Goal: Task Accomplishment & Management: Complete application form

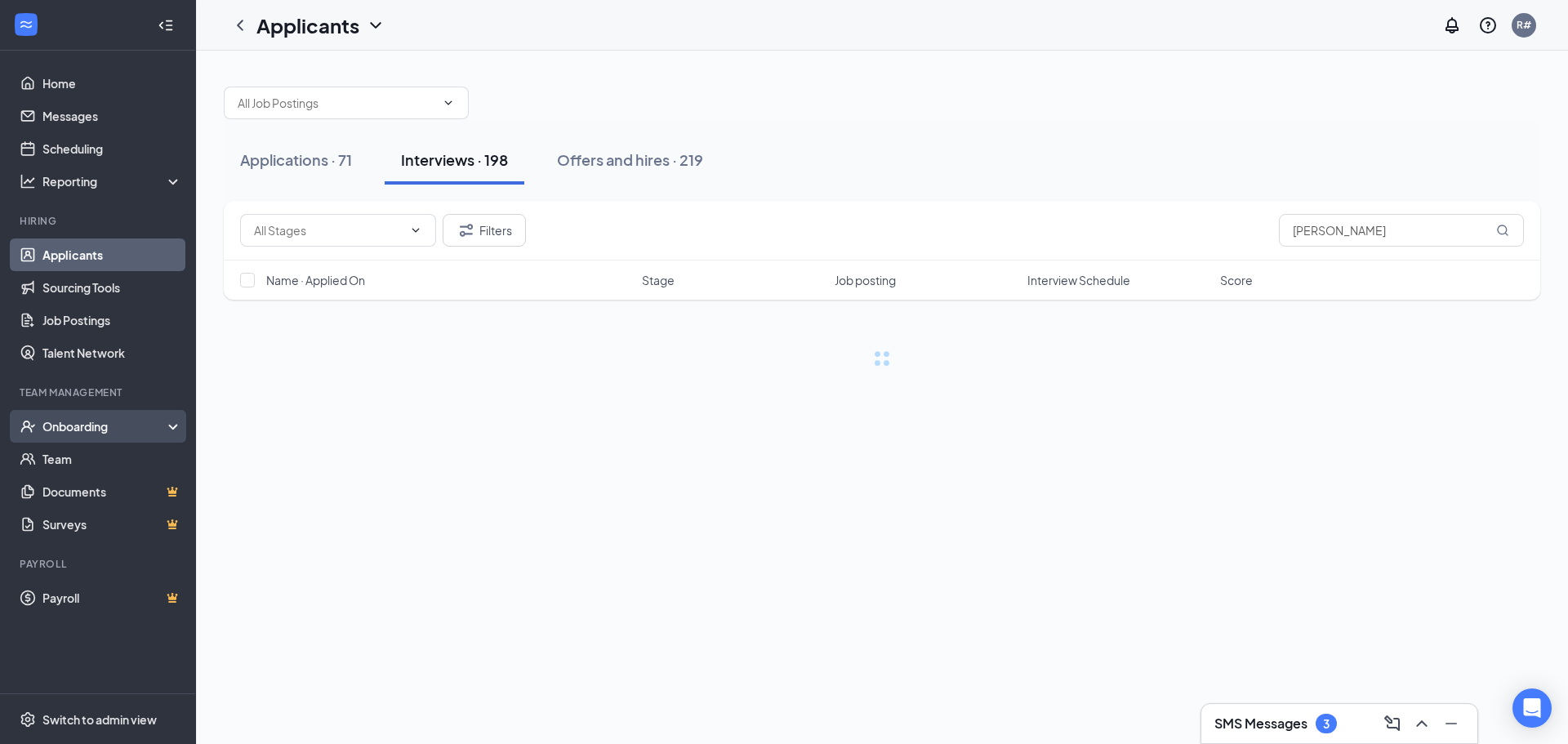
click at [62, 411] on div "Onboarding" at bounding box center [98, 426] width 196 height 33
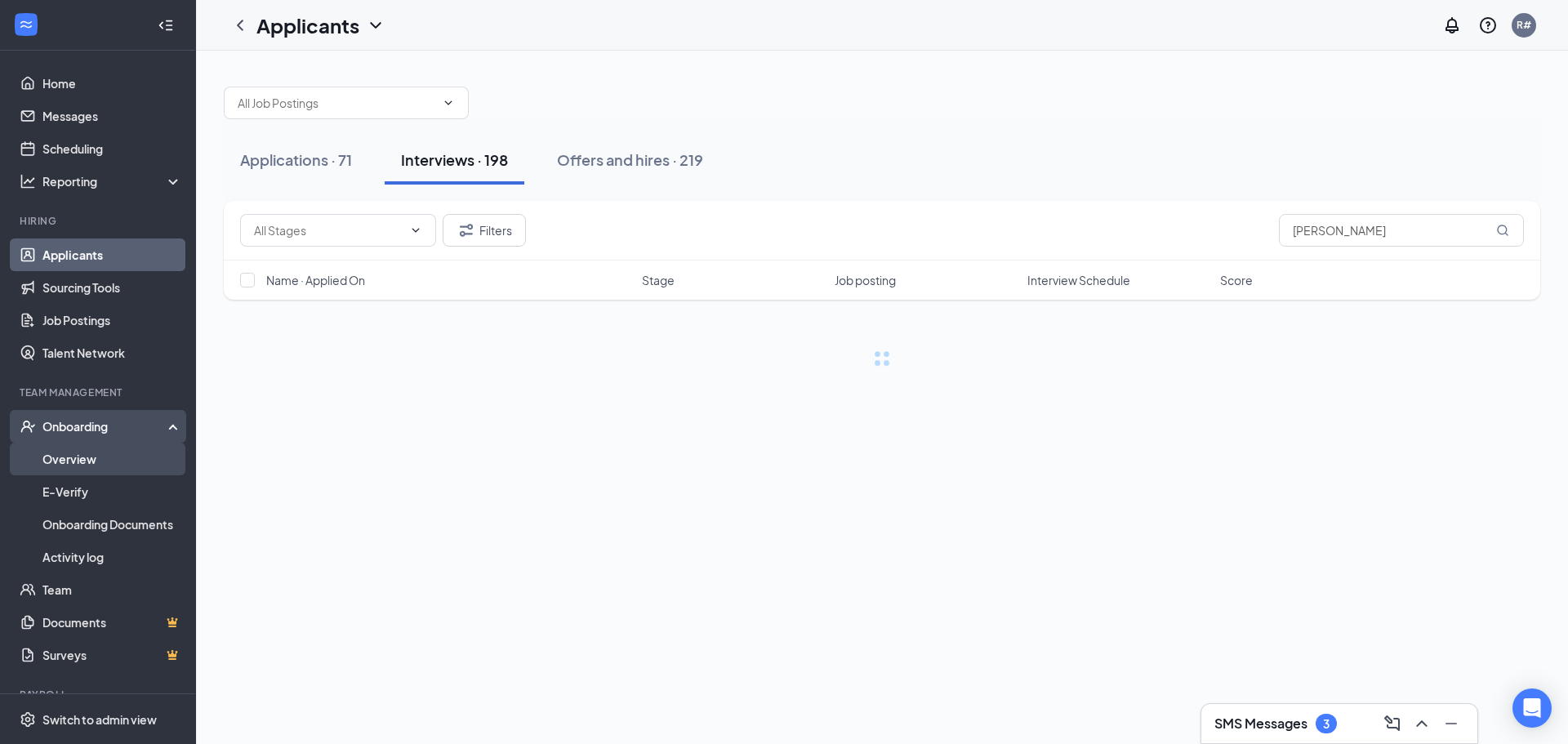
click at [66, 457] on link "Overview" at bounding box center [112, 459] width 139 height 33
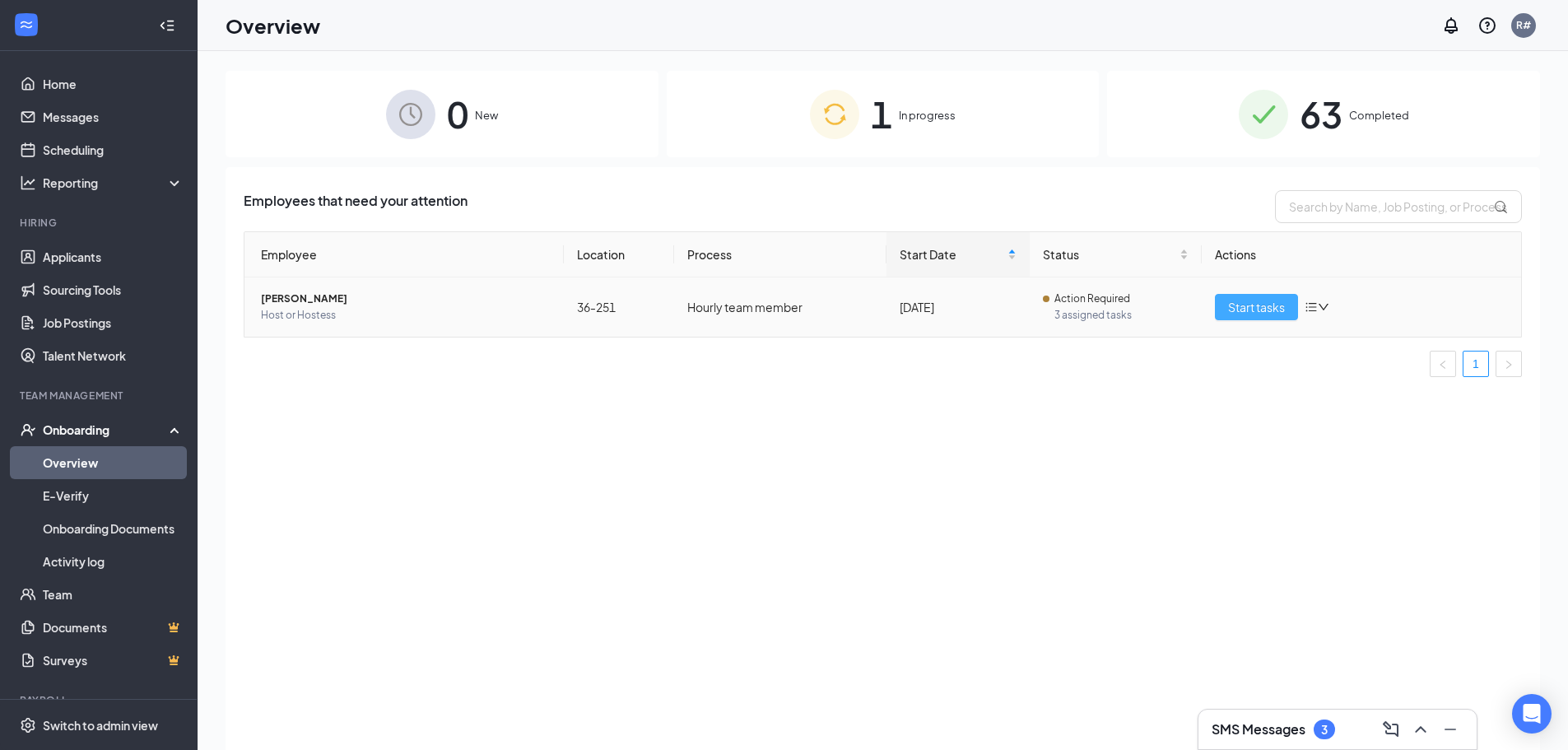
click at [1226, 304] on button "Start tasks" at bounding box center [1256, 307] width 84 height 27
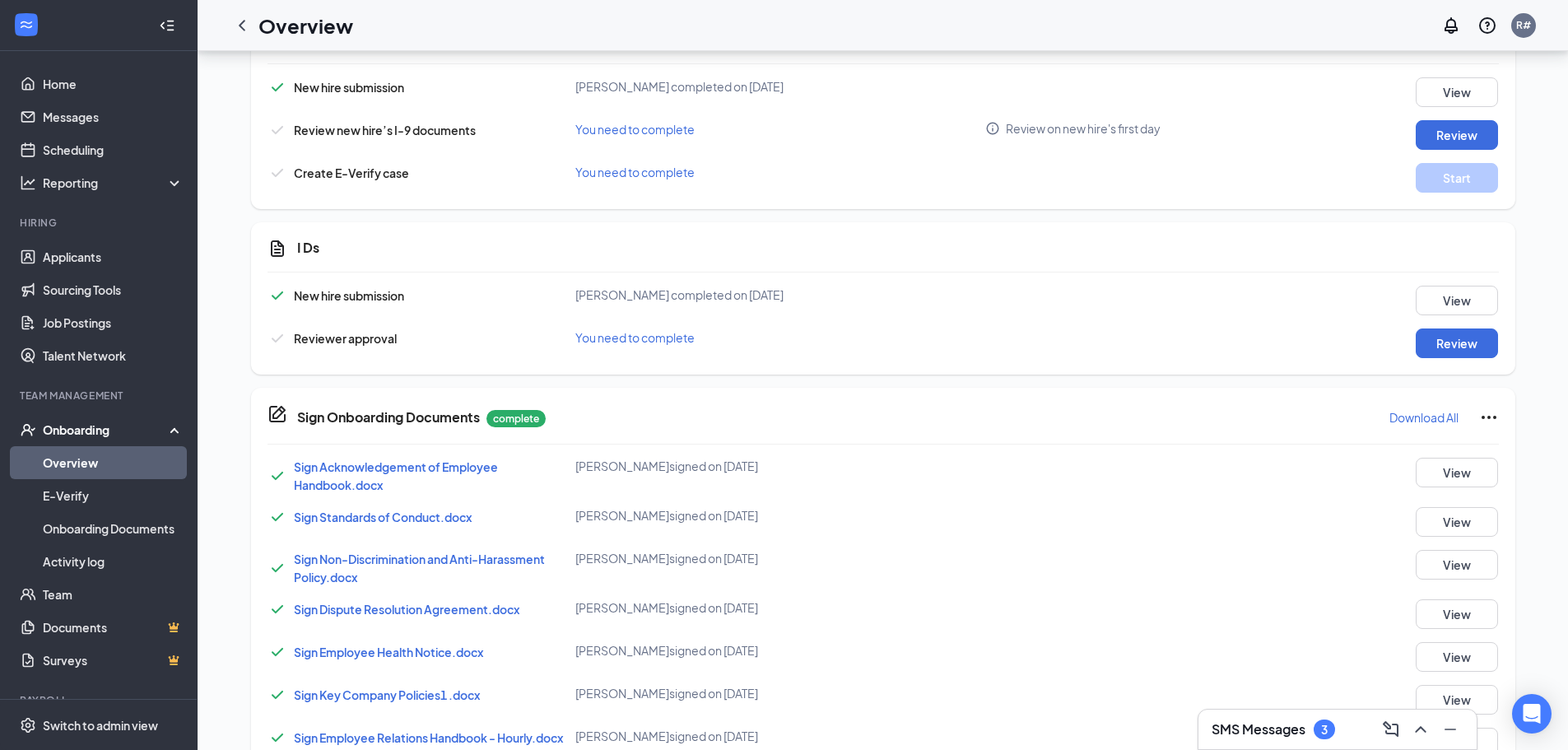
scroll to position [905, 0]
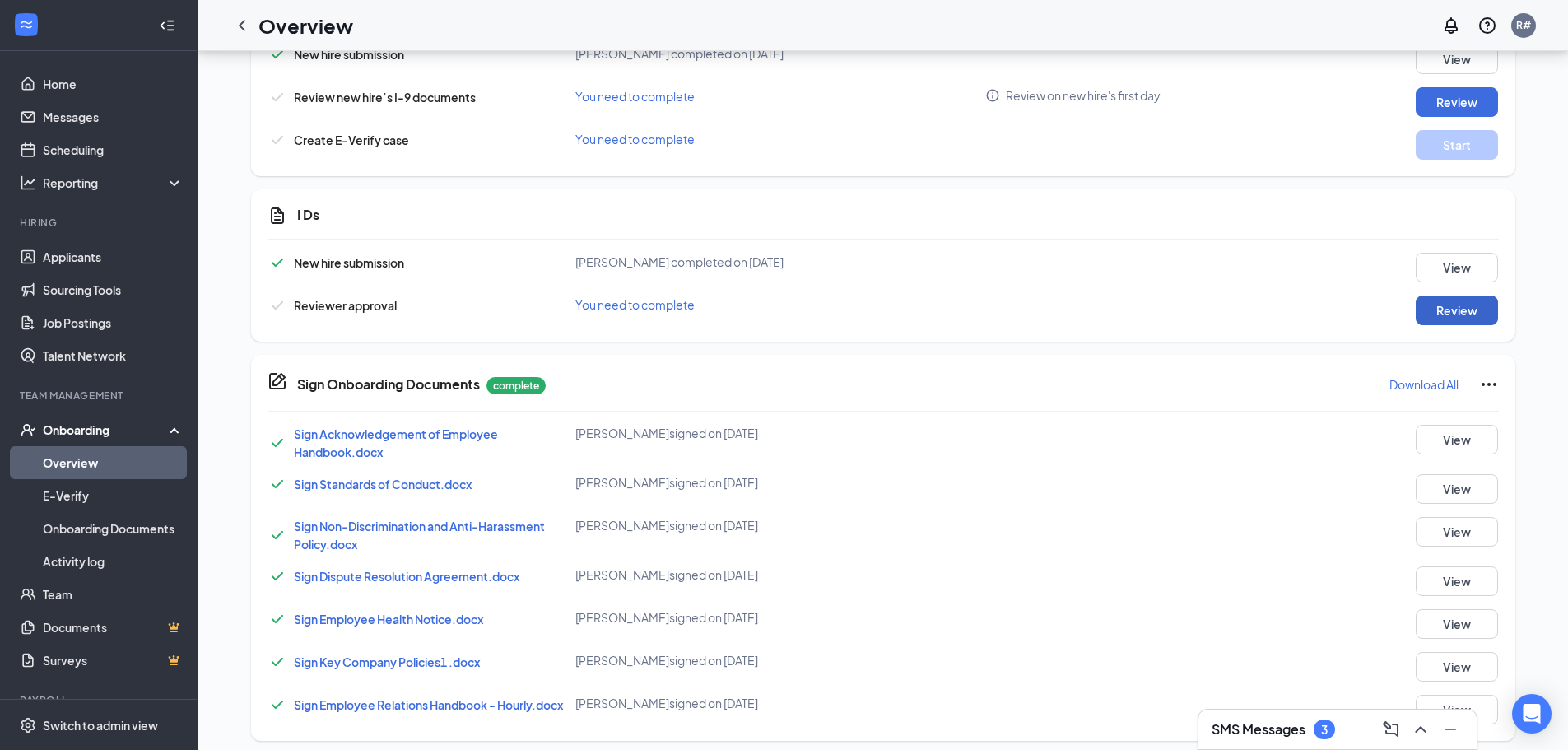
click at [1432, 319] on button "Review" at bounding box center [1457, 311] width 83 height 29
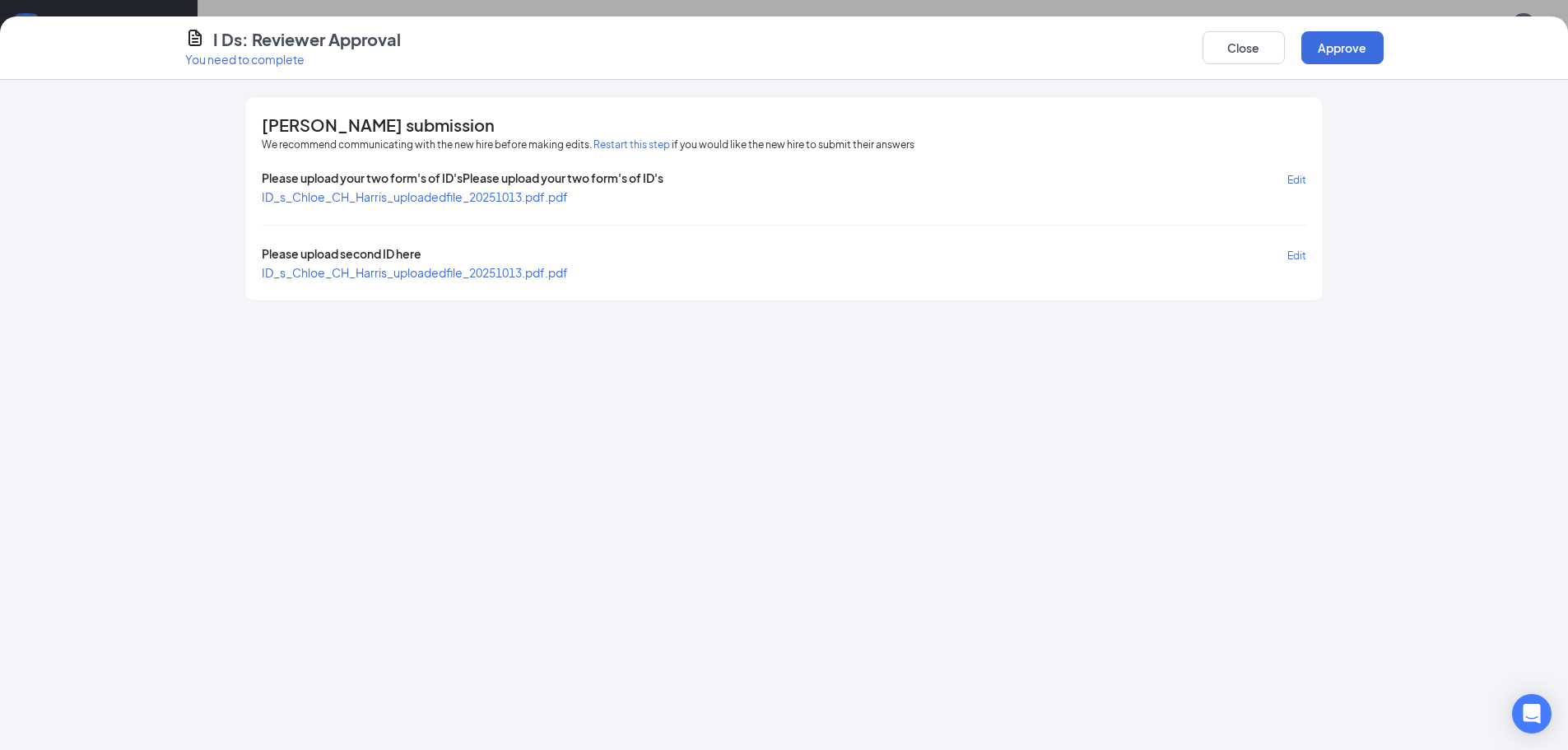
click at [507, 198] on span "ID_s_Chloe_CH_Harris_uploadedfile_20251013.pdf.pdf" at bounding box center [415, 197] width 307 height 15
click at [478, 272] on span "ID_s_Chloe_CH_Harris_uploadedfile_20251013.pdf.pdf" at bounding box center [415, 272] width 307 height 15
click at [1325, 39] on button "Approve" at bounding box center [1342, 48] width 83 height 33
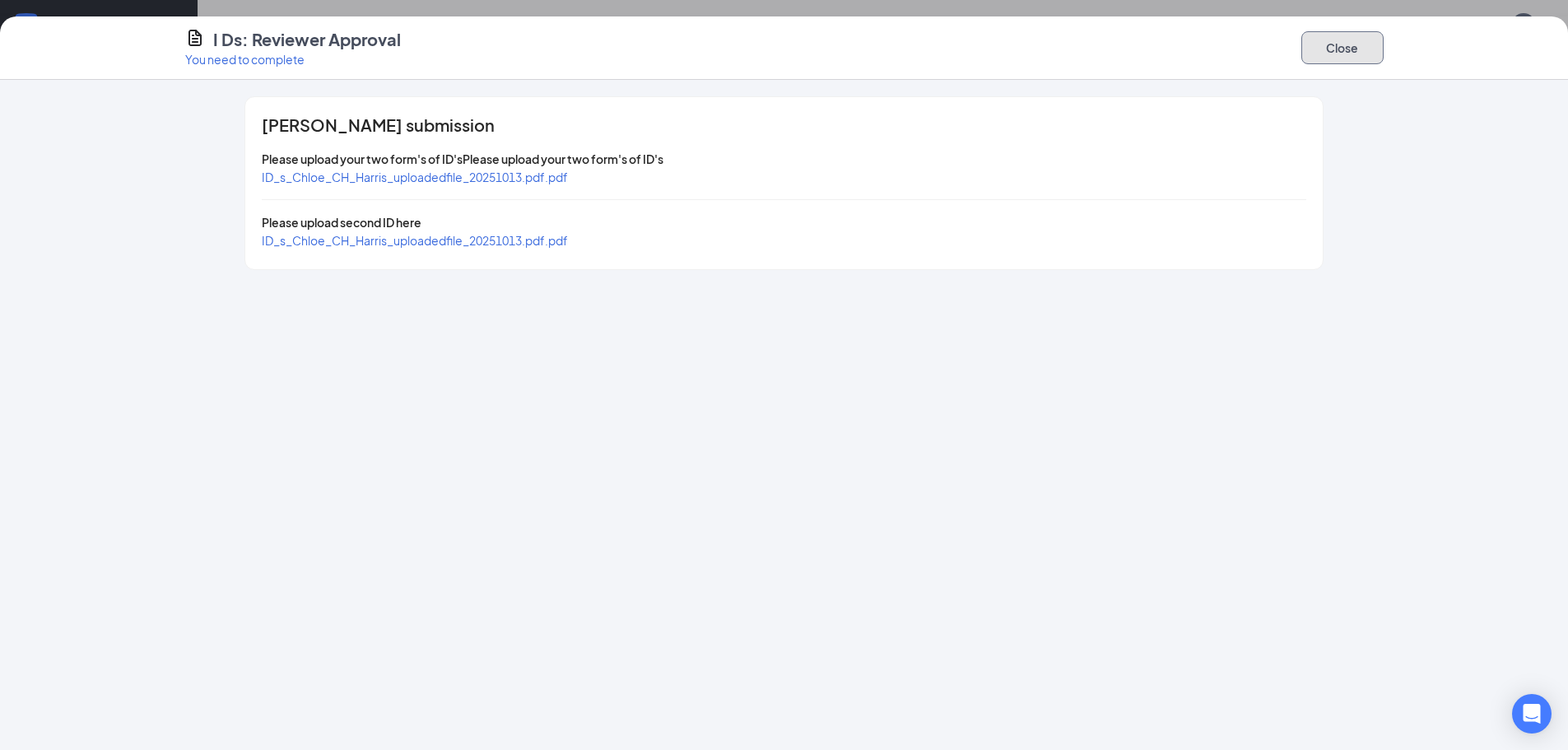
click at [1327, 49] on button "Close" at bounding box center [1342, 48] width 83 height 33
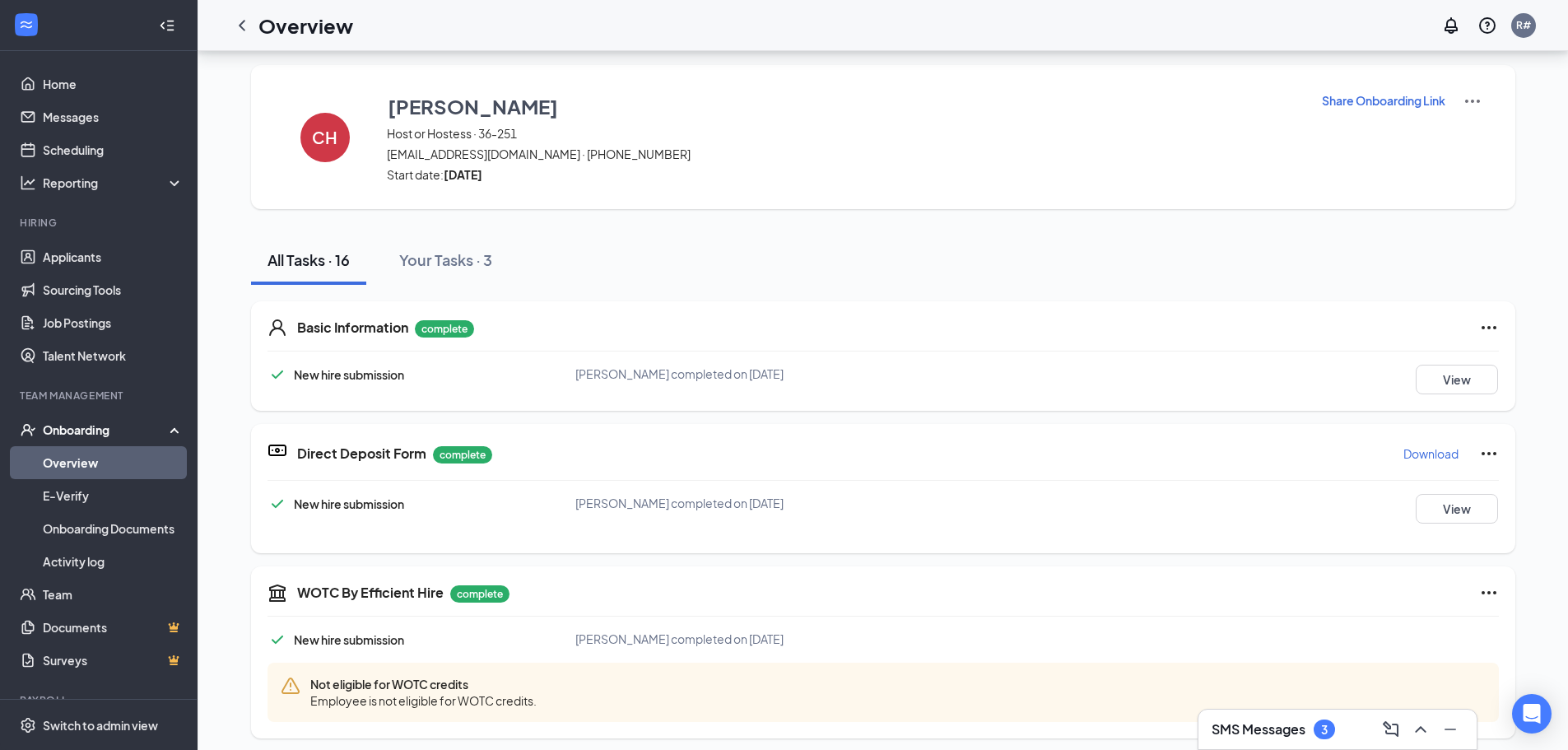
scroll to position [0, 0]
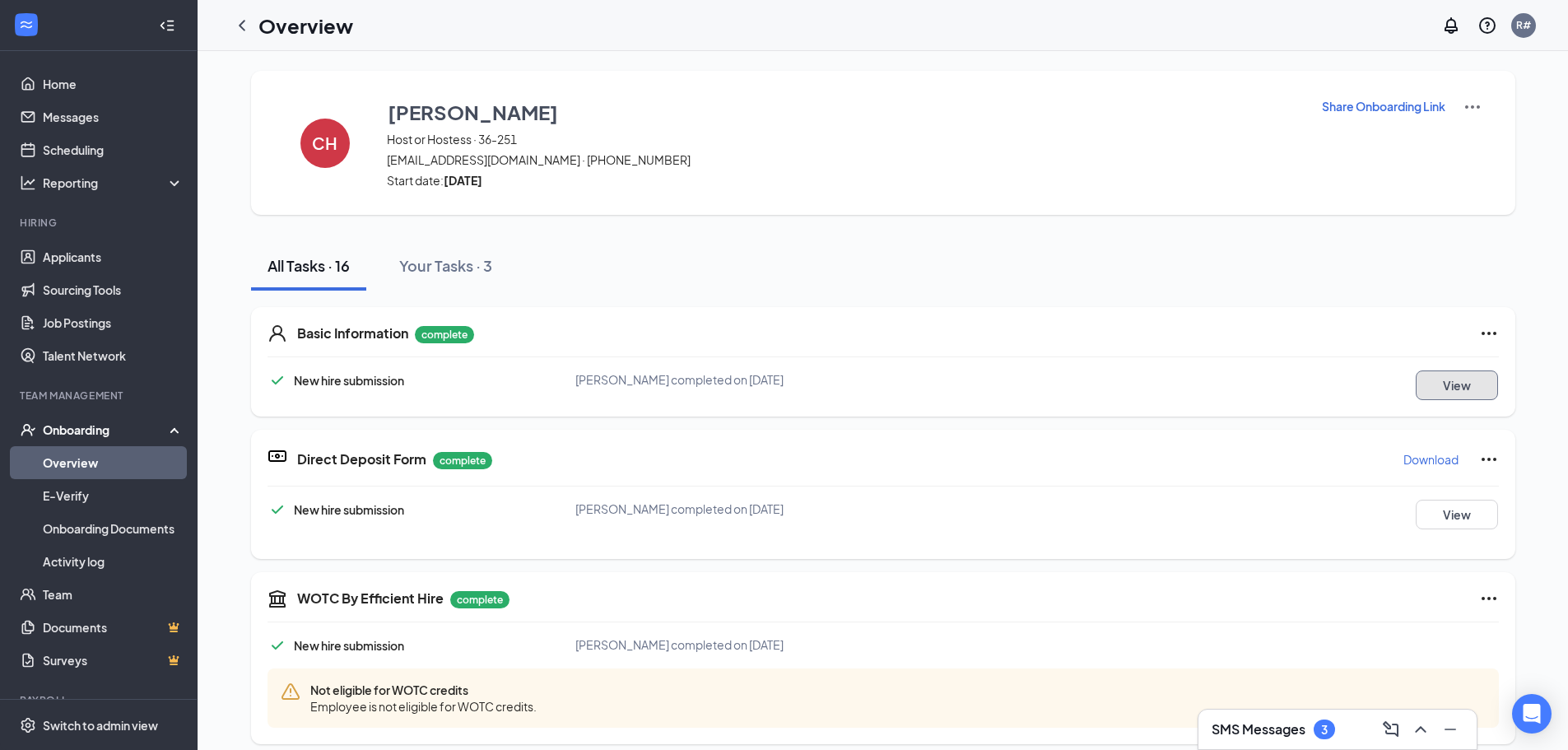
click at [1435, 382] on button "View" at bounding box center [1457, 385] width 83 height 29
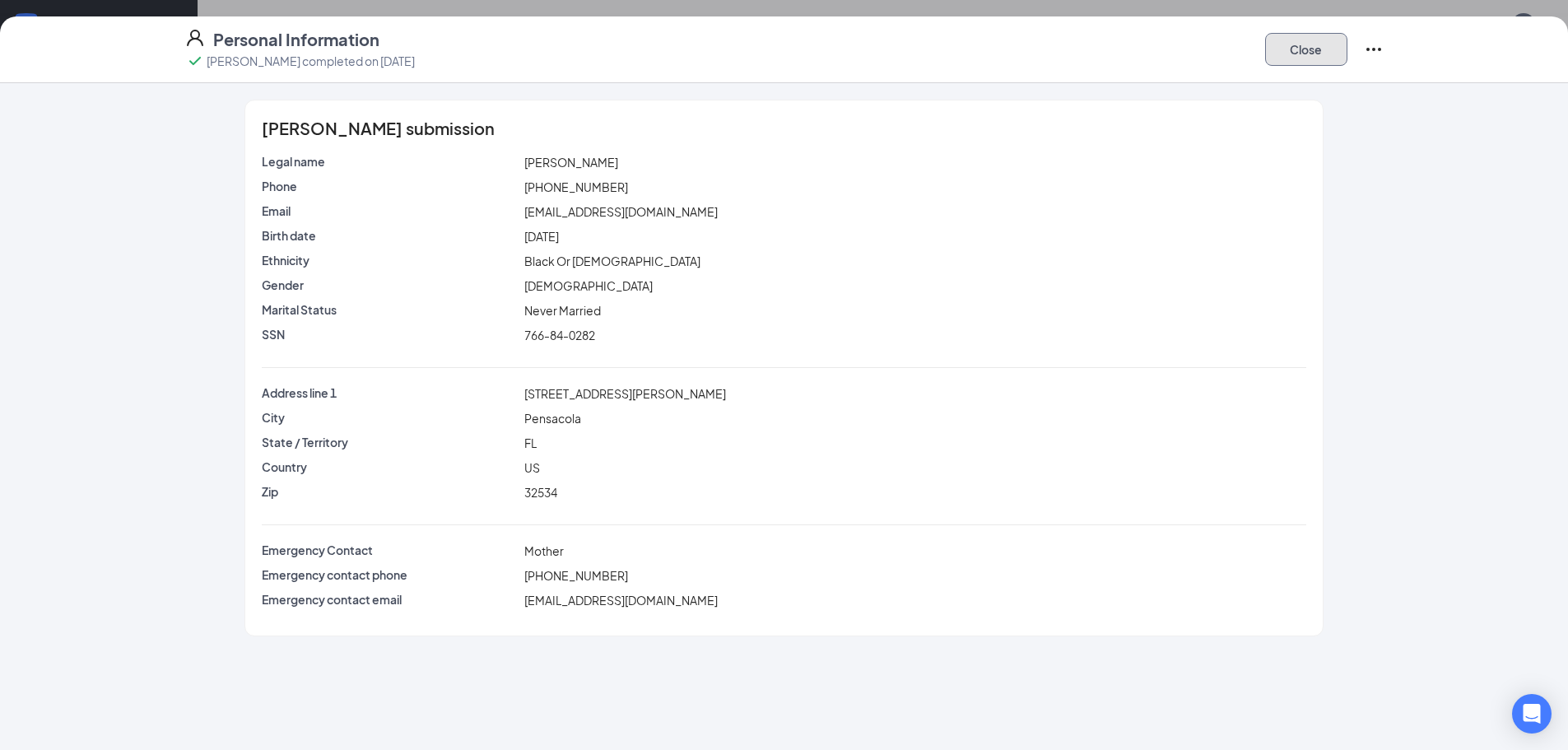
click at [1313, 48] on button "Close" at bounding box center [1306, 50] width 83 height 33
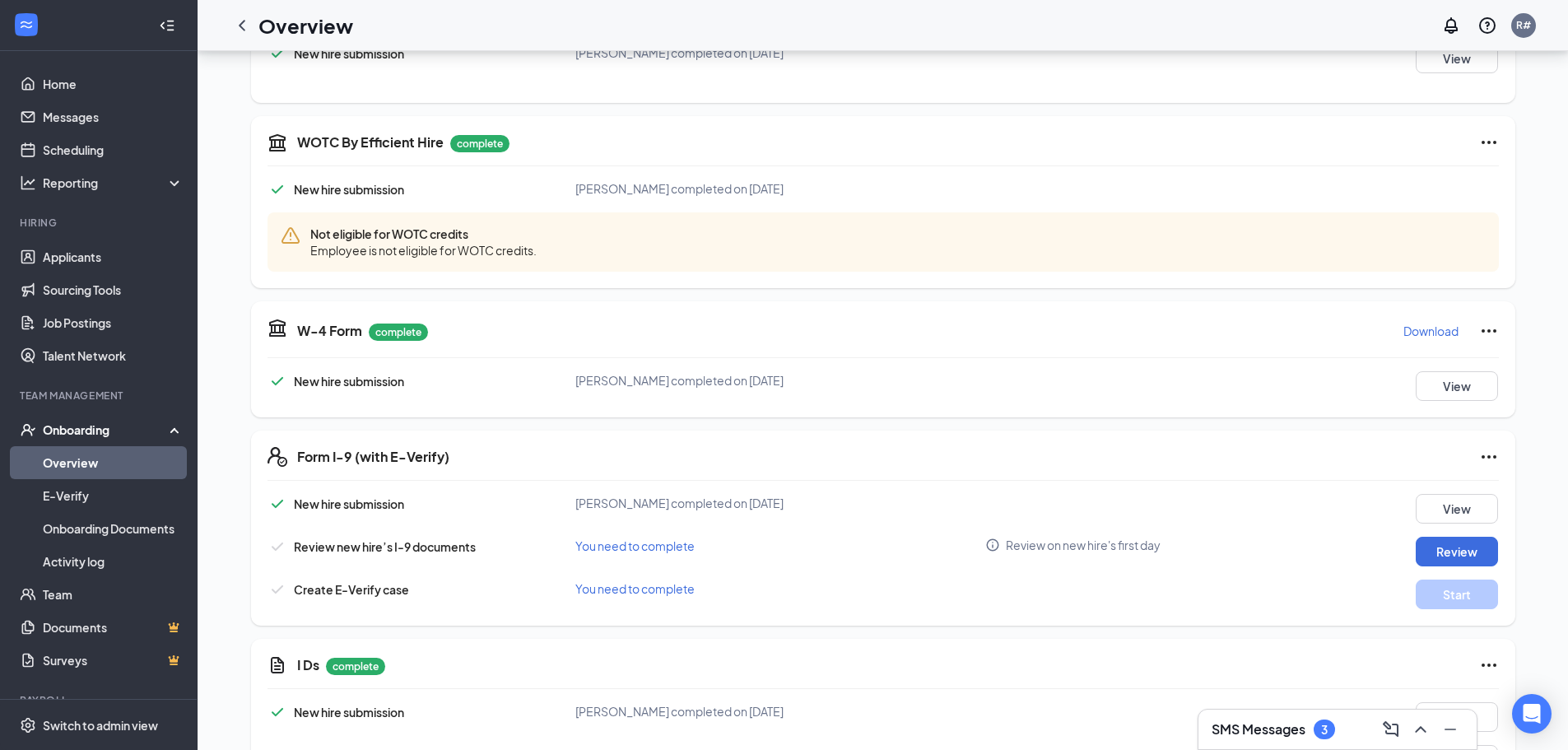
scroll to position [494, 0]
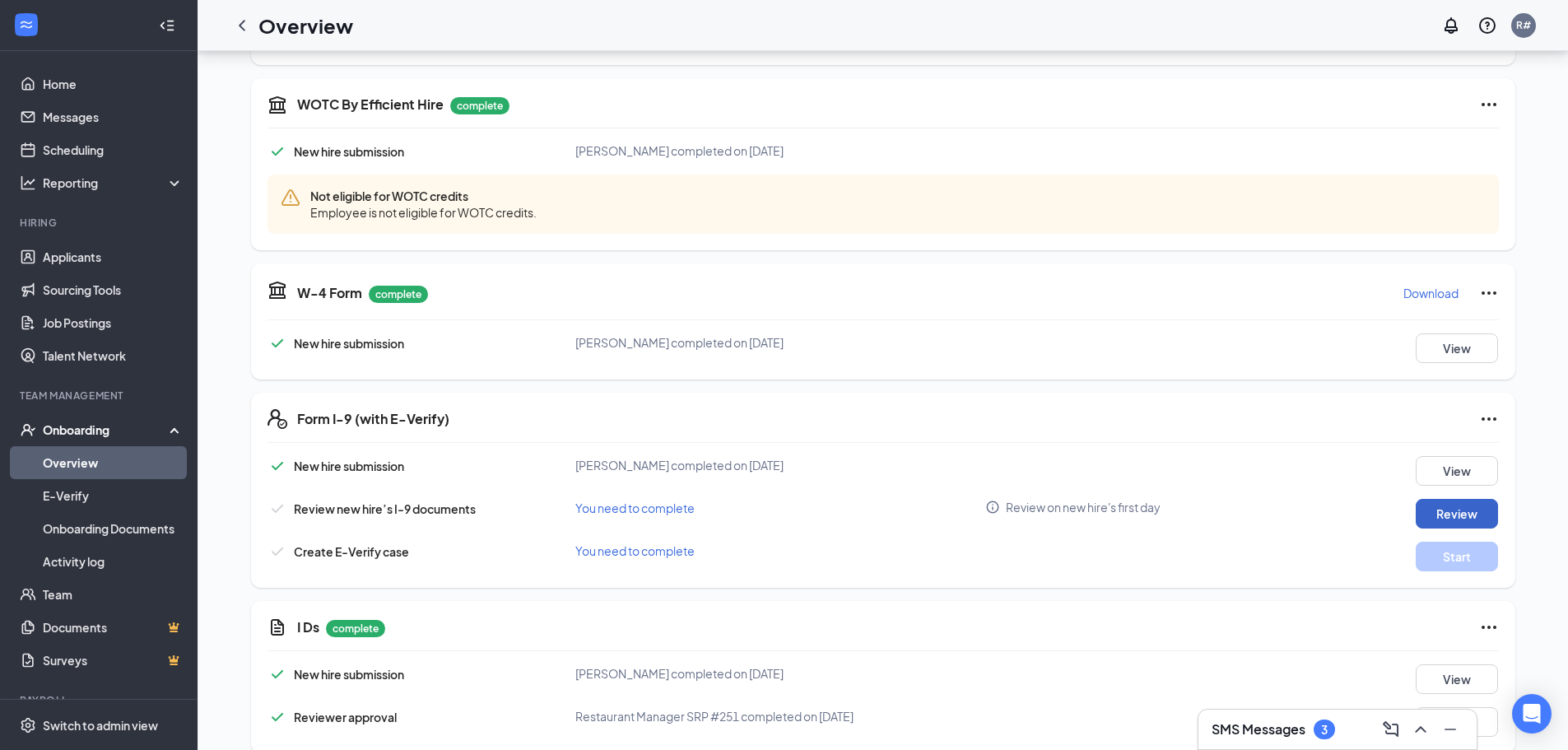
click at [1459, 501] on button "Review" at bounding box center [1457, 514] width 83 height 29
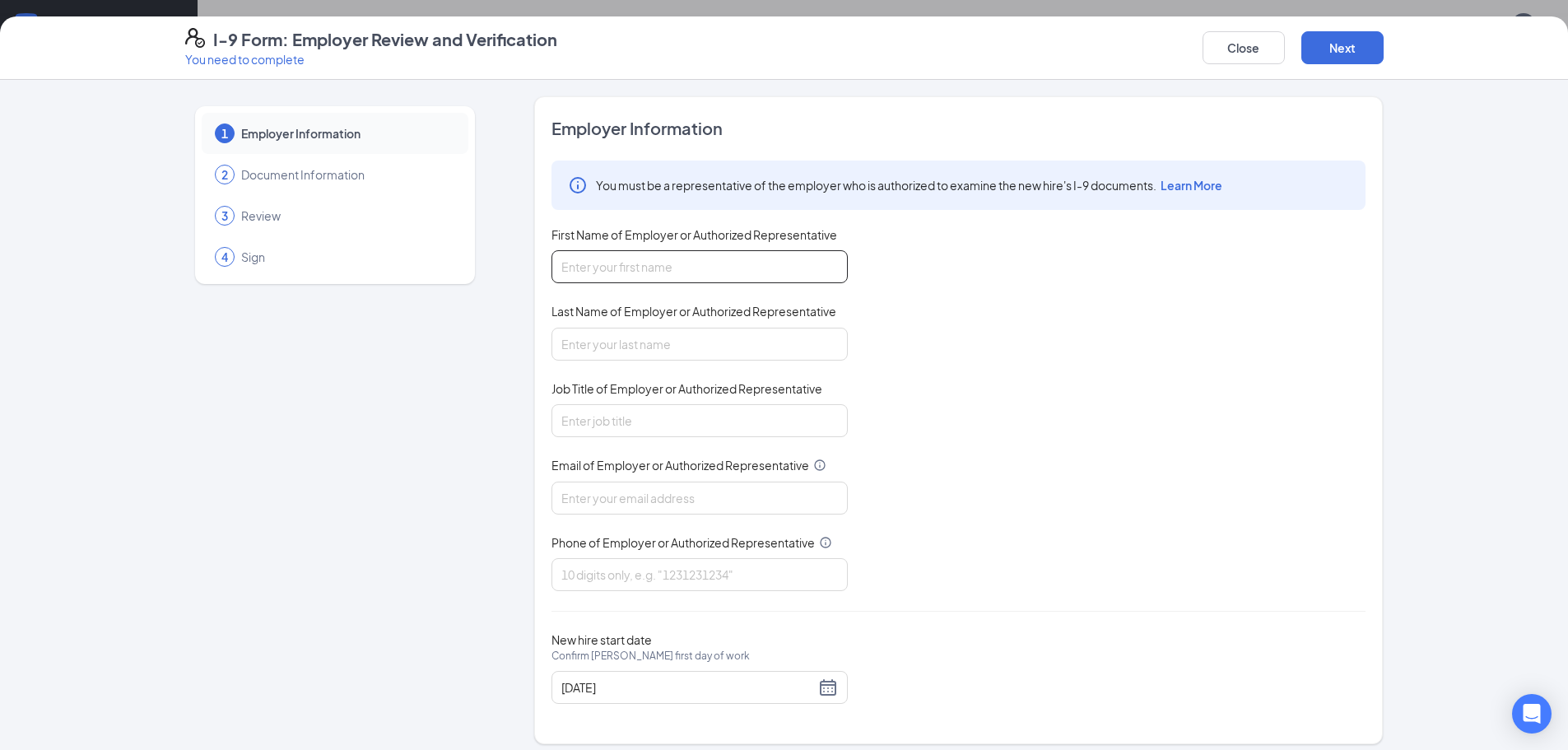
click at [645, 257] on input "First Name of Employer or Authorized Representative" at bounding box center [700, 267] width 297 height 33
type input "[PERSON_NAME]"
type input "[EMAIL_ADDRESS][DOMAIN_NAME]"
click at [642, 405] on input "Job Title of Employer or Authorized Representative" at bounding box center [700, 421] width 297 height 33
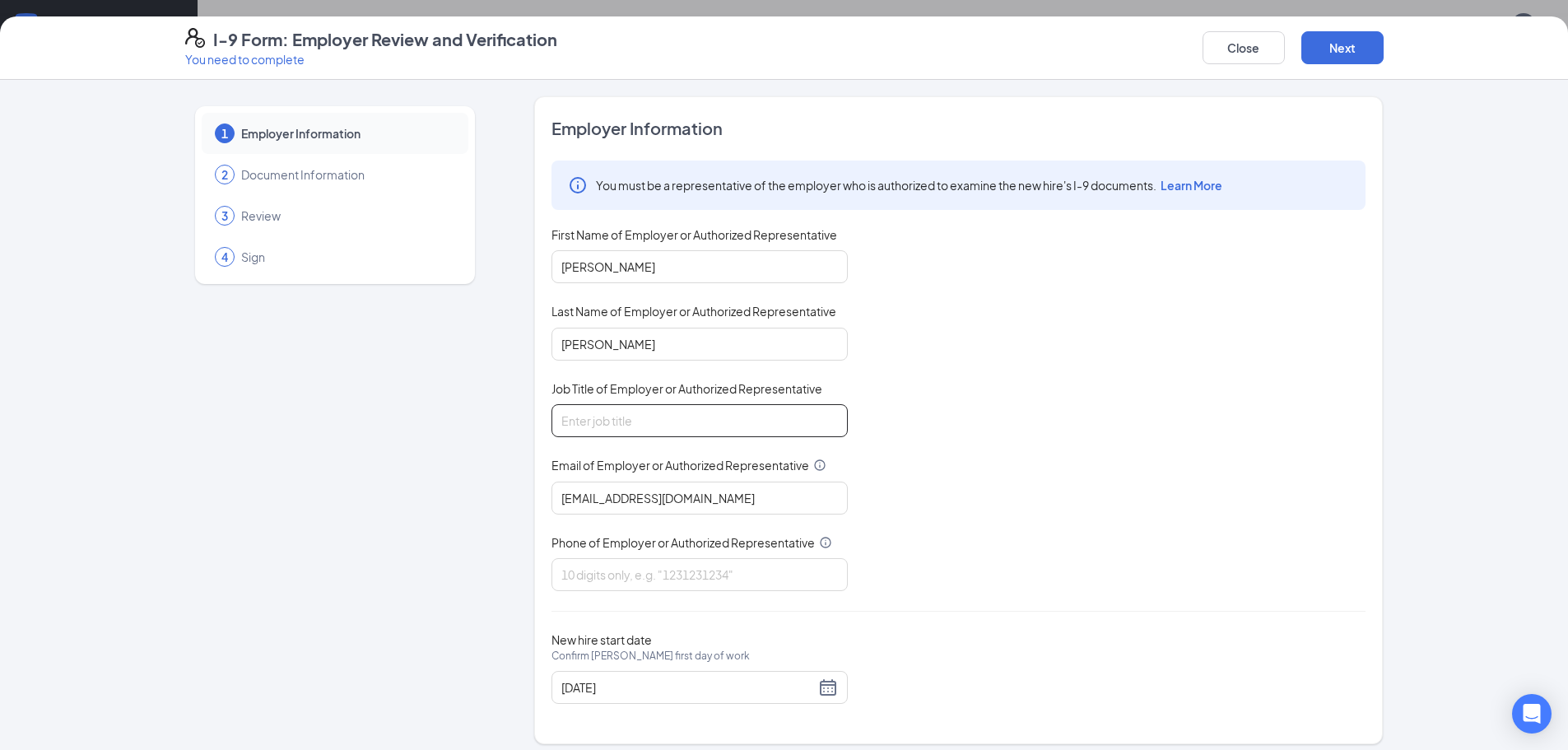
type input "General Manager"
click at [625, 581] on input "Phone of Employer or Authorized Representative" at bounding box center [700, 575] width 297 height 33
type input "8508880082"
click at [1352, 38] on button "Next" at bounding box center [1342, 48] width 83 height 33
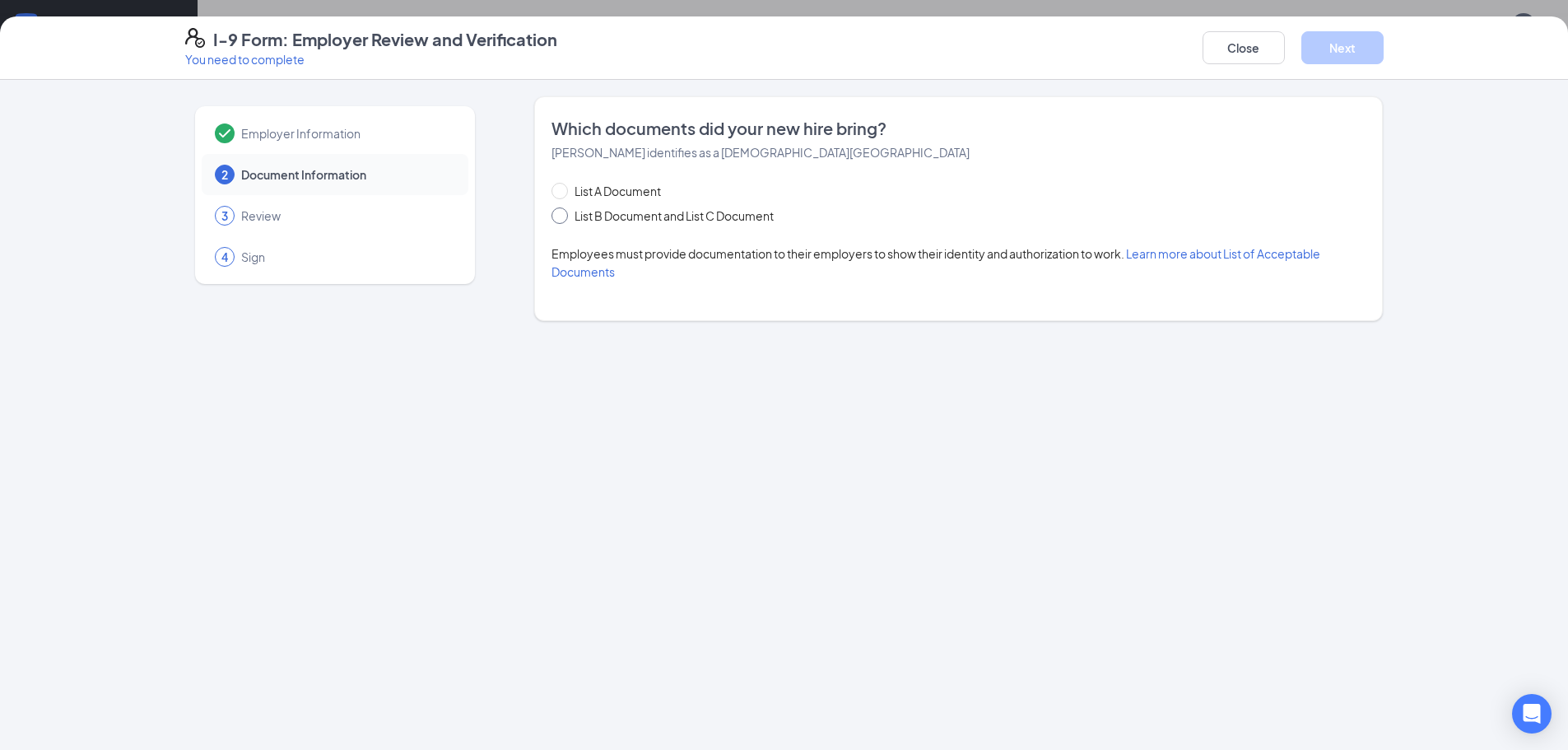
click at [625, 215] on span "List B Document and List C Document" at bounding box center [674, 215] width 212 height 18
click at [563, 215] on input "List B Document and List C Document" at bounding box center [557, 213] width 12 height 12
radio input "true"
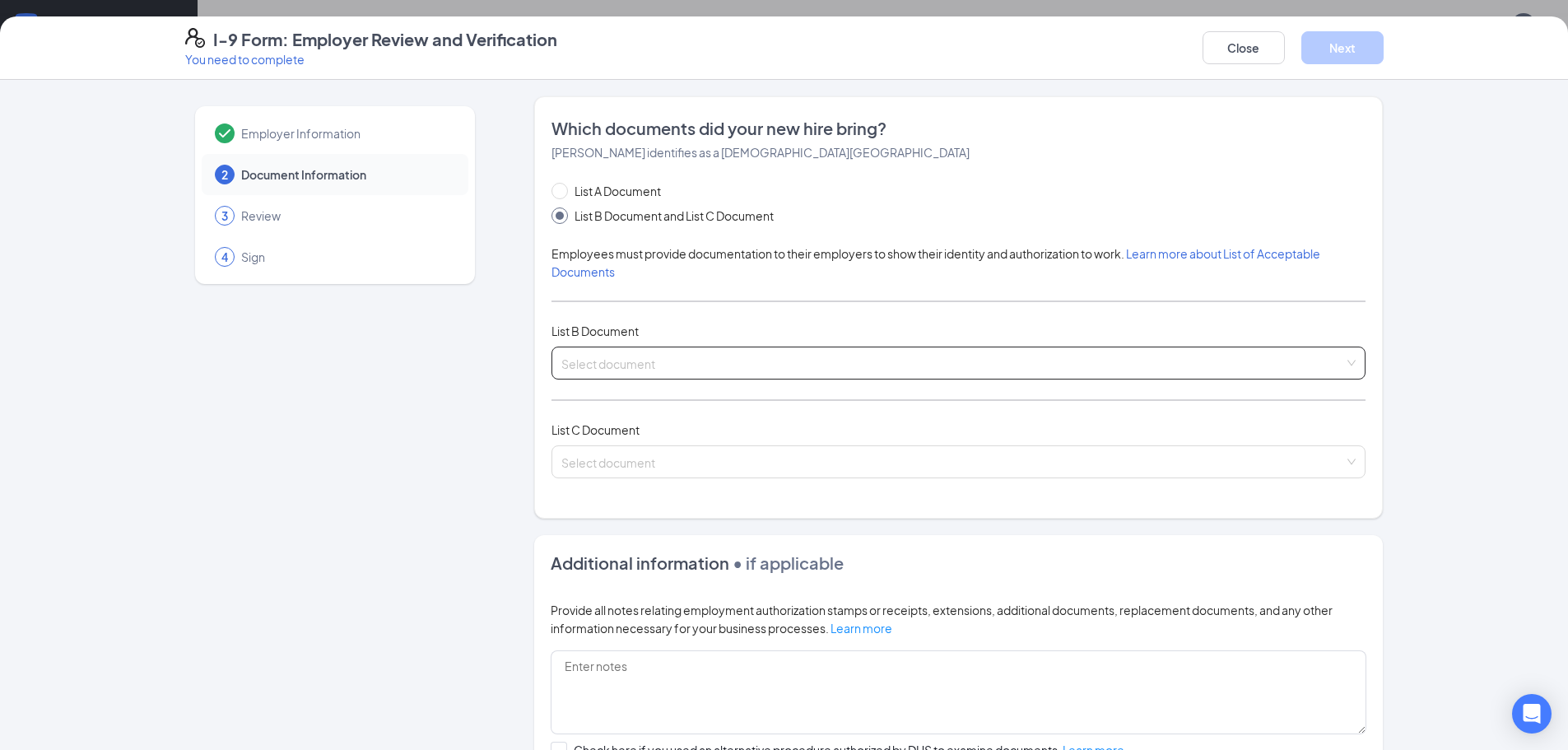
click at [653, 359] on input "search" at bounding box center [952, 359] width 783 height 25
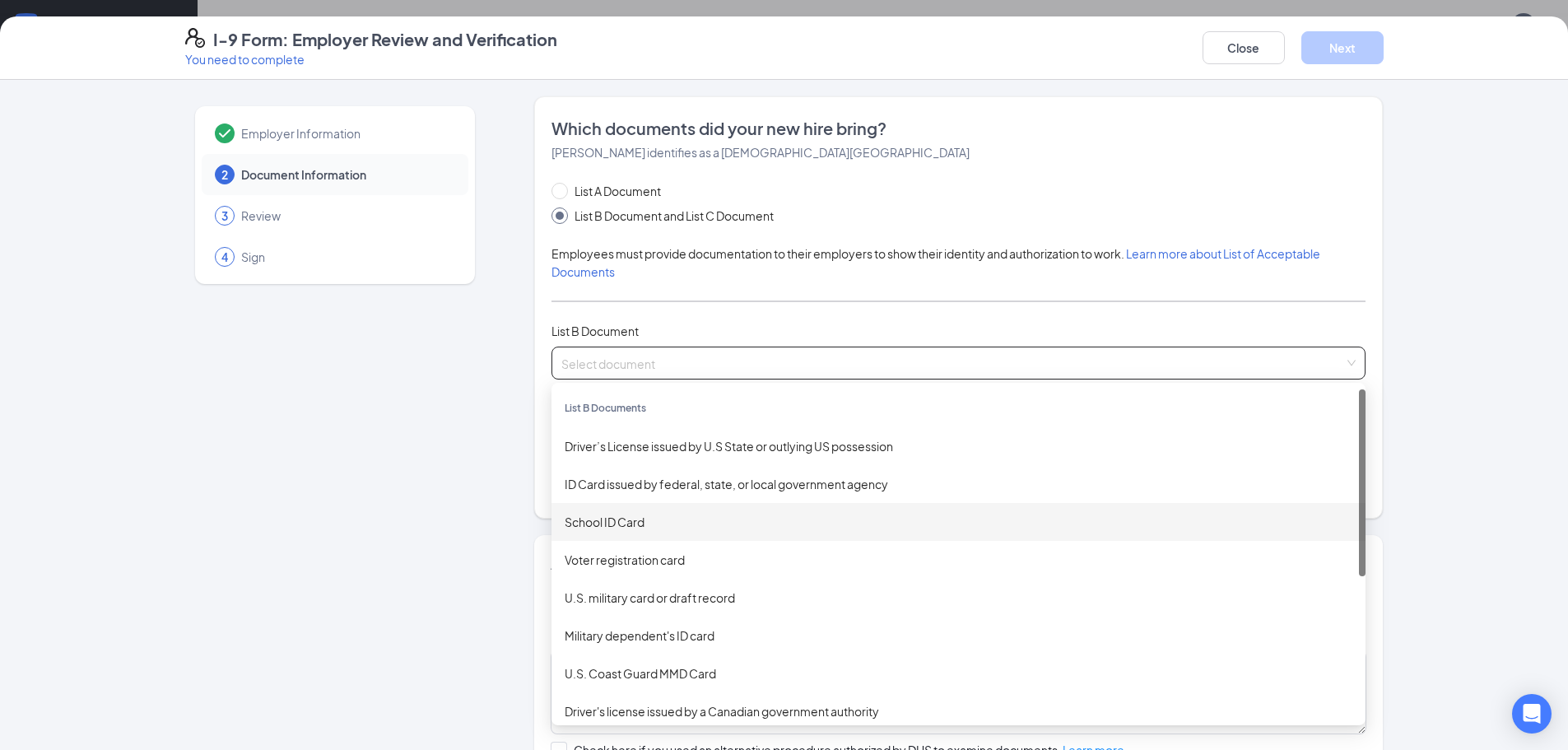
click at [643, 518] on div "School ID Card" at bounding box center [959, 522] width 788 height 18
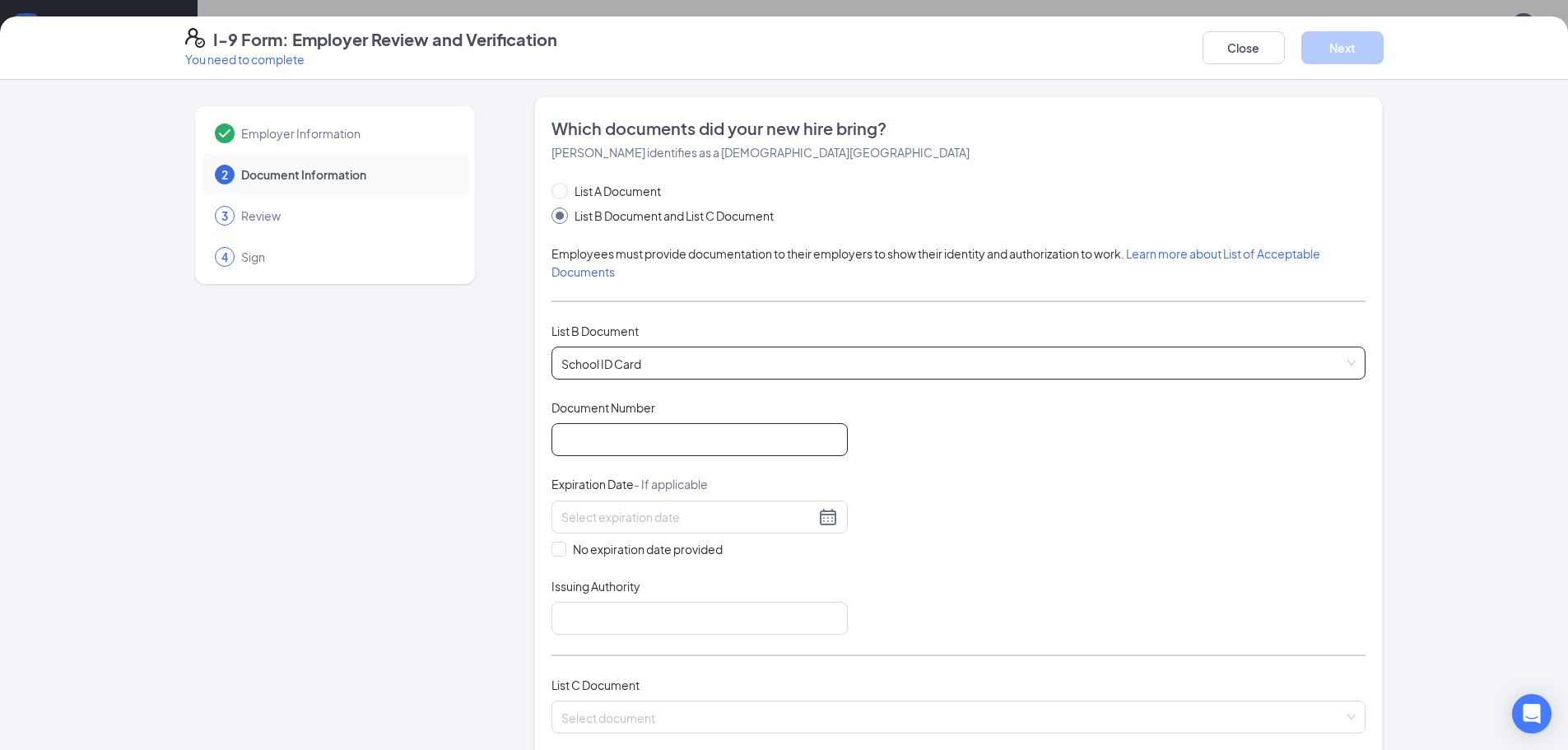
click at [675, 442] on input "Document Number" at bounding box center [700, 440] width 297 height 33
click at [295, 9] on div "I-9 Form: Employer Review and Verification You need to complete Close Next Empl…" at bounding box center [784, 375] width 1568 height 750
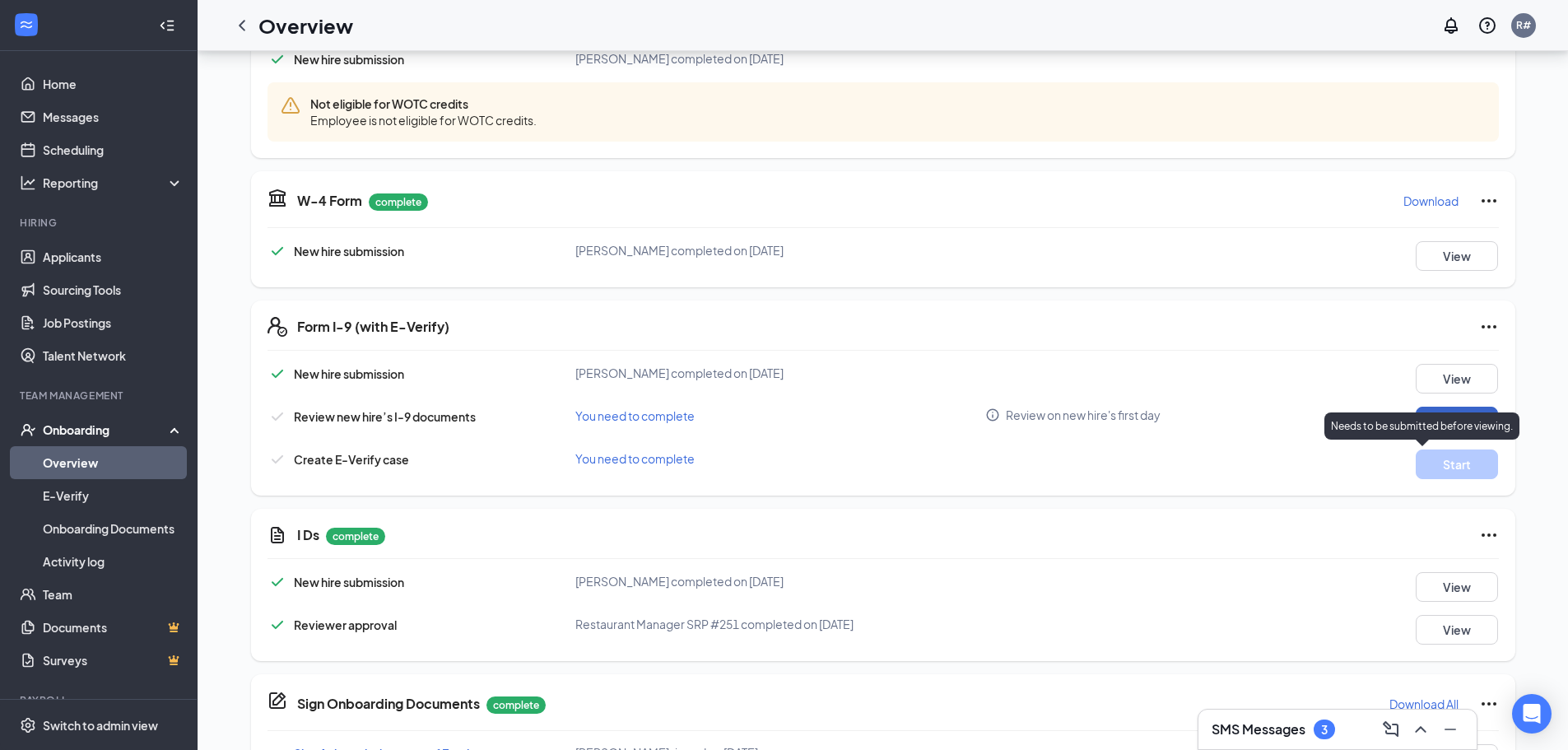
scroll to position [824, 0]
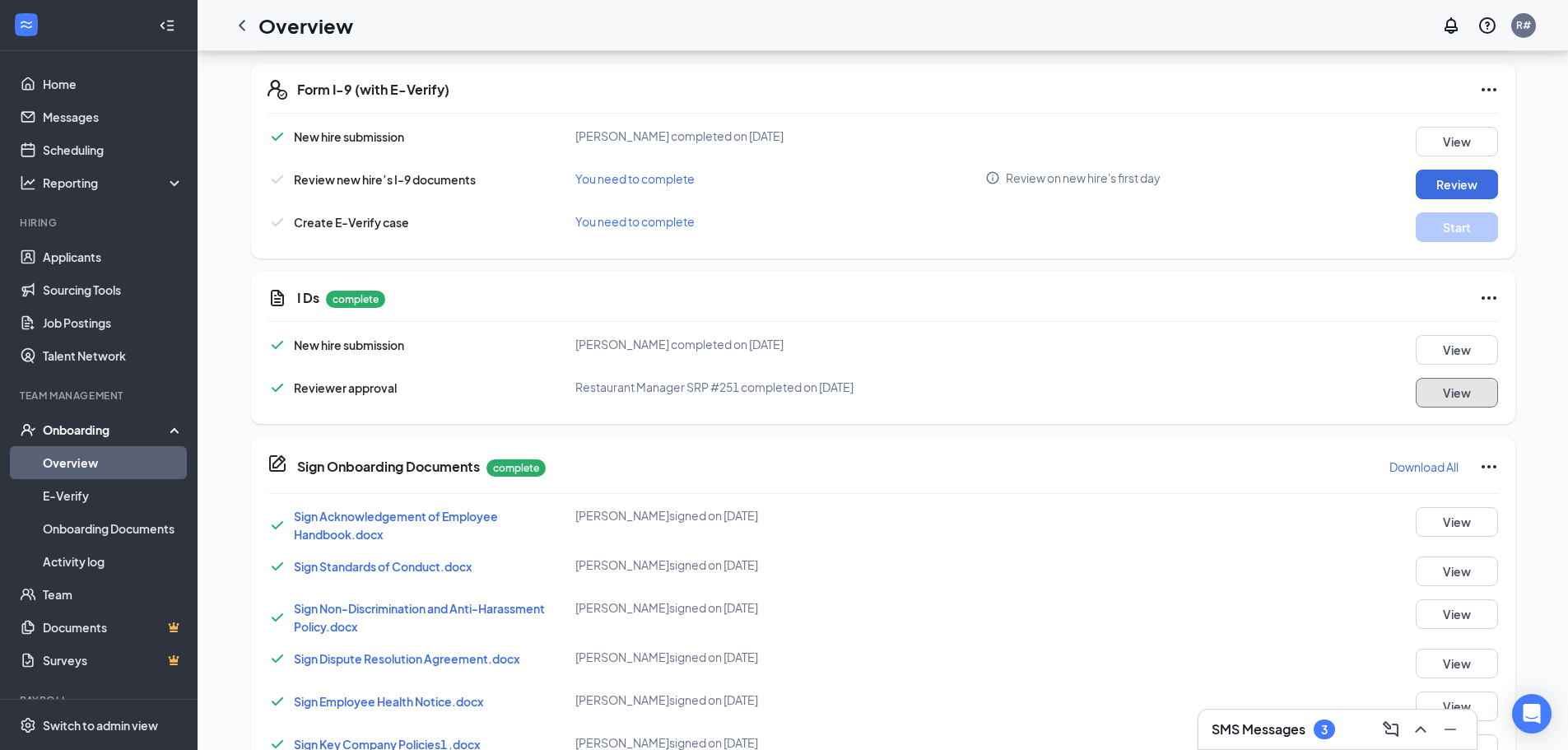
click at [1442, 401] on button "View" at bounding box center [1457, 392] width 83 height 29
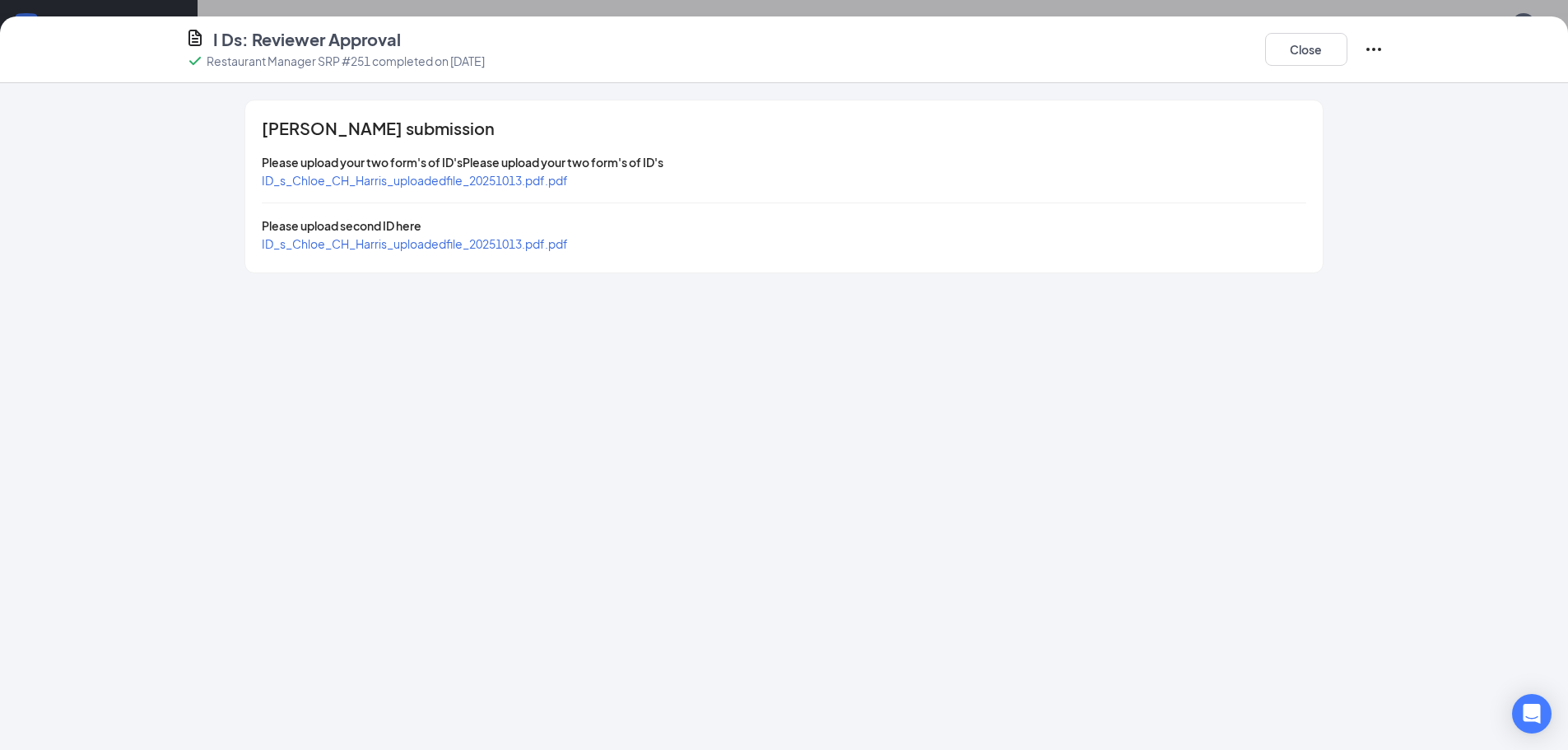
click at [555, 176] on span "ID_s_Chloe_CH_Harris_uploadedfile_20251013.pdf.pdf" at bounding box center [415, 180] width 307 height 15
click at [1299, 53] on button "Close" at bounding box center [1306, 50] width 83 height 33
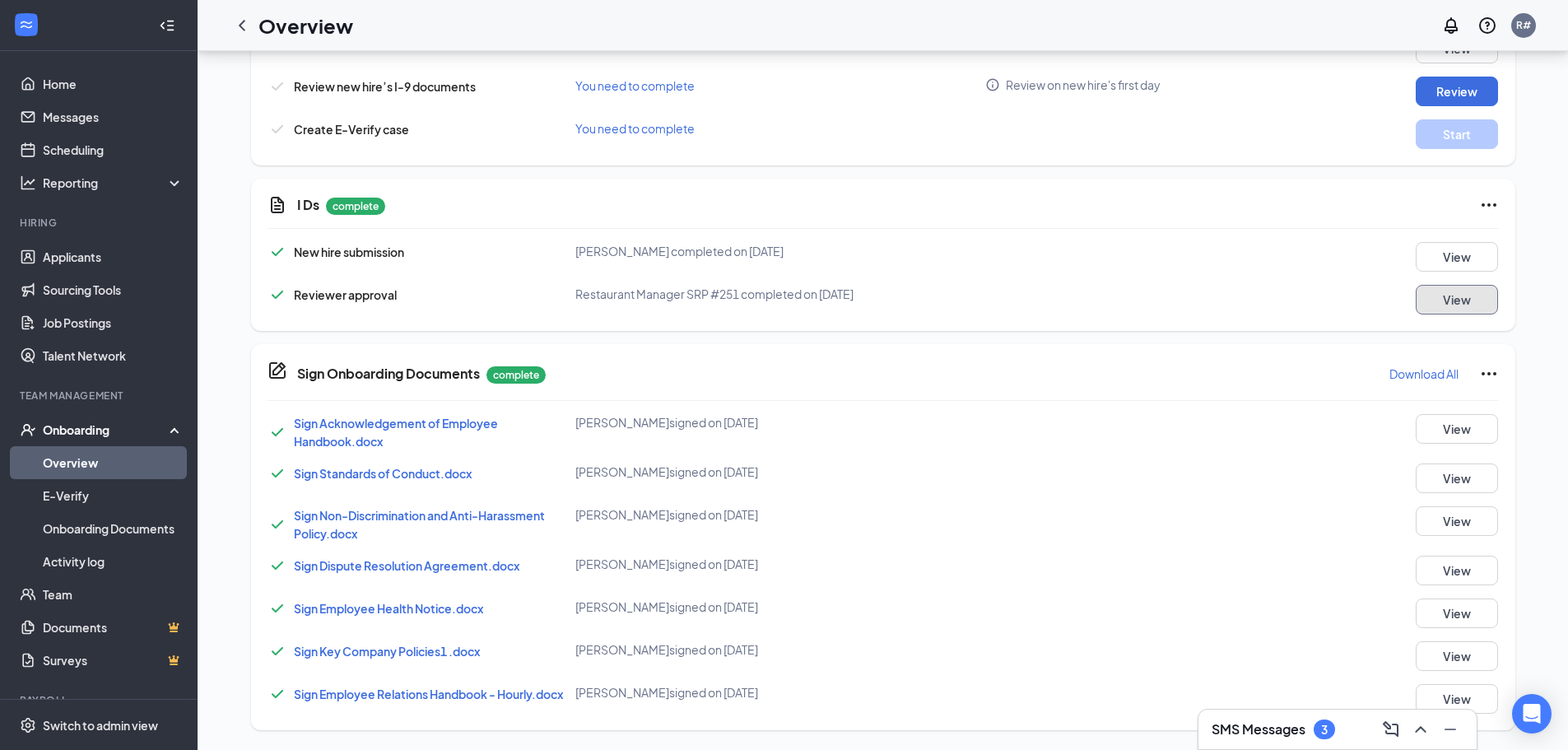
scroll to position [423, 0]
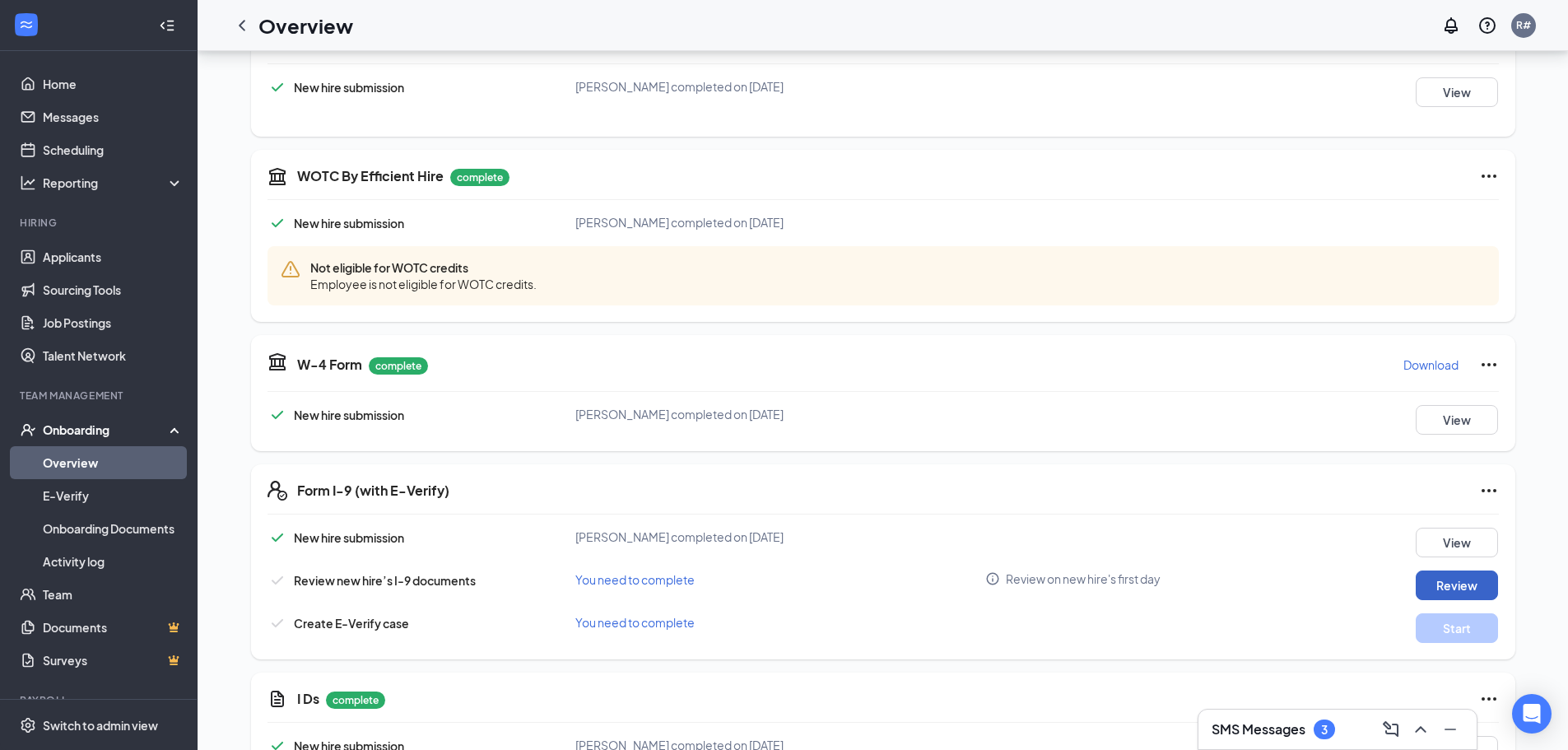
click at [1462, 579] on button "Review" at bounding box center [1457, 585] width 83 height 29
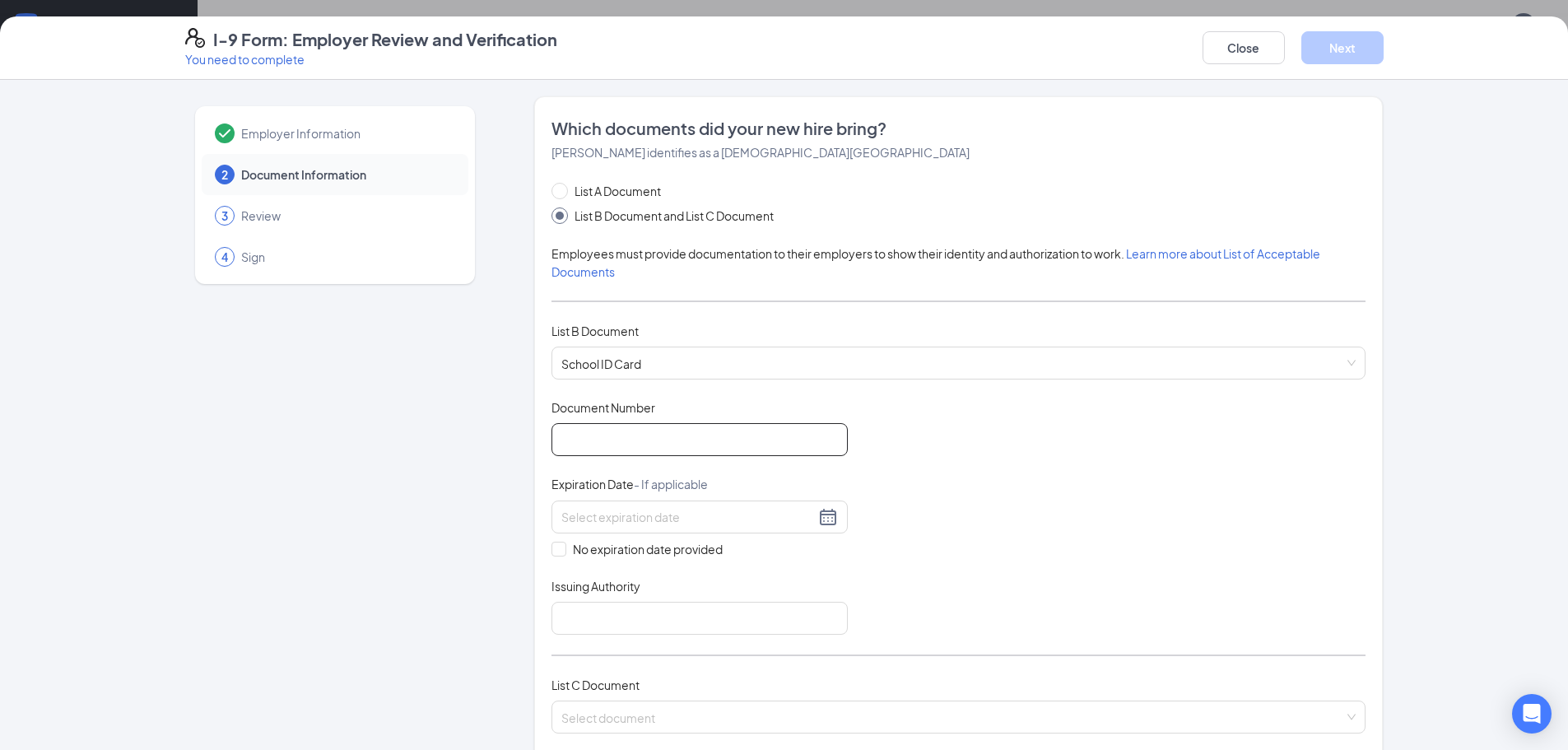
click at [650, 438] on input "Document Number" at bounding box center [700, 440] width 297 height 33
type input "0862"
click at [558, 545] on span at bounding box center [558, 548] width 15 height 15
click at [558, 545] on input "No expiration date provided" at bounding box center [557, 548] width 12 height 12
checkbox input "true"
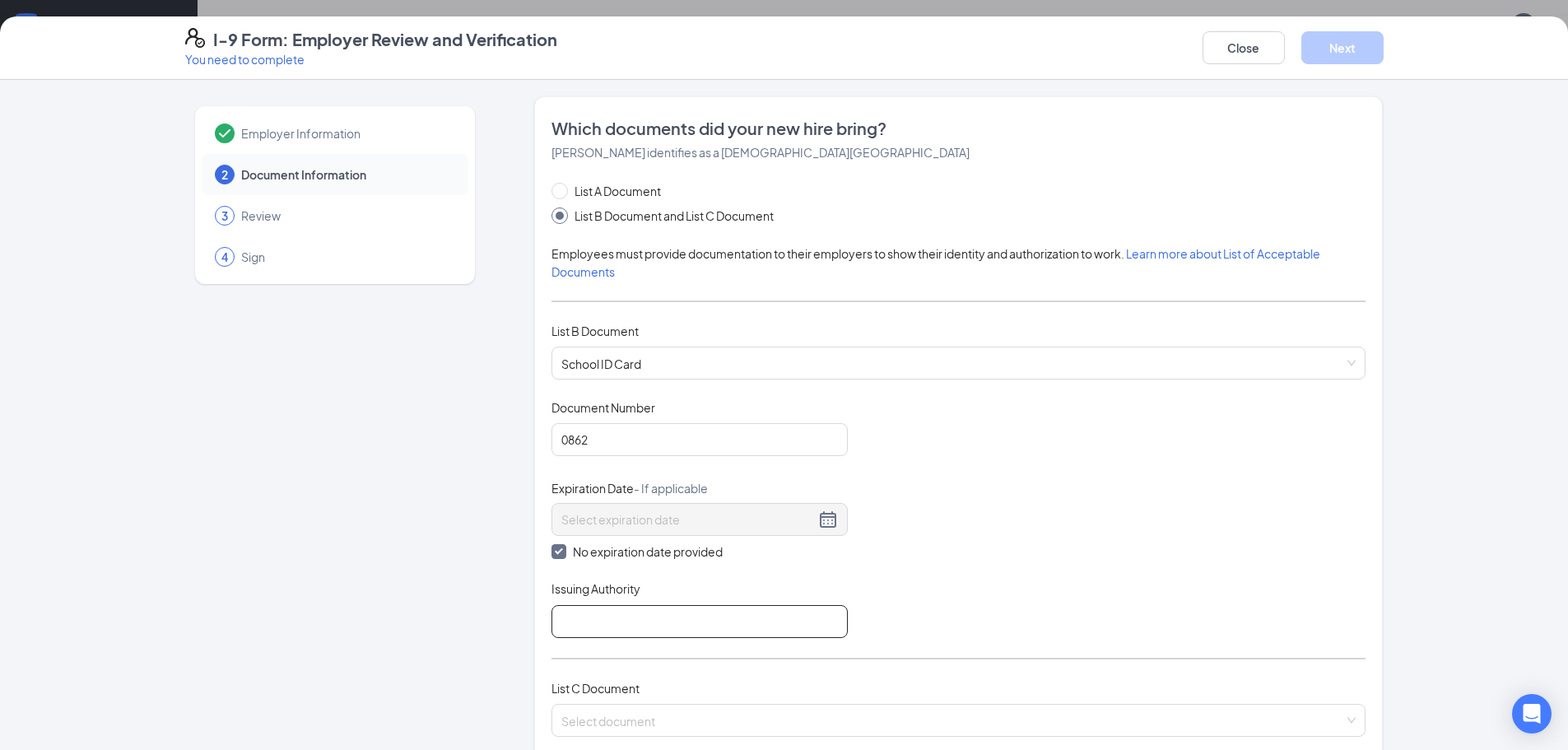
click at [616, 629] on input "Issuing Authority" at bounding box center [700, 622] width 297 height 33
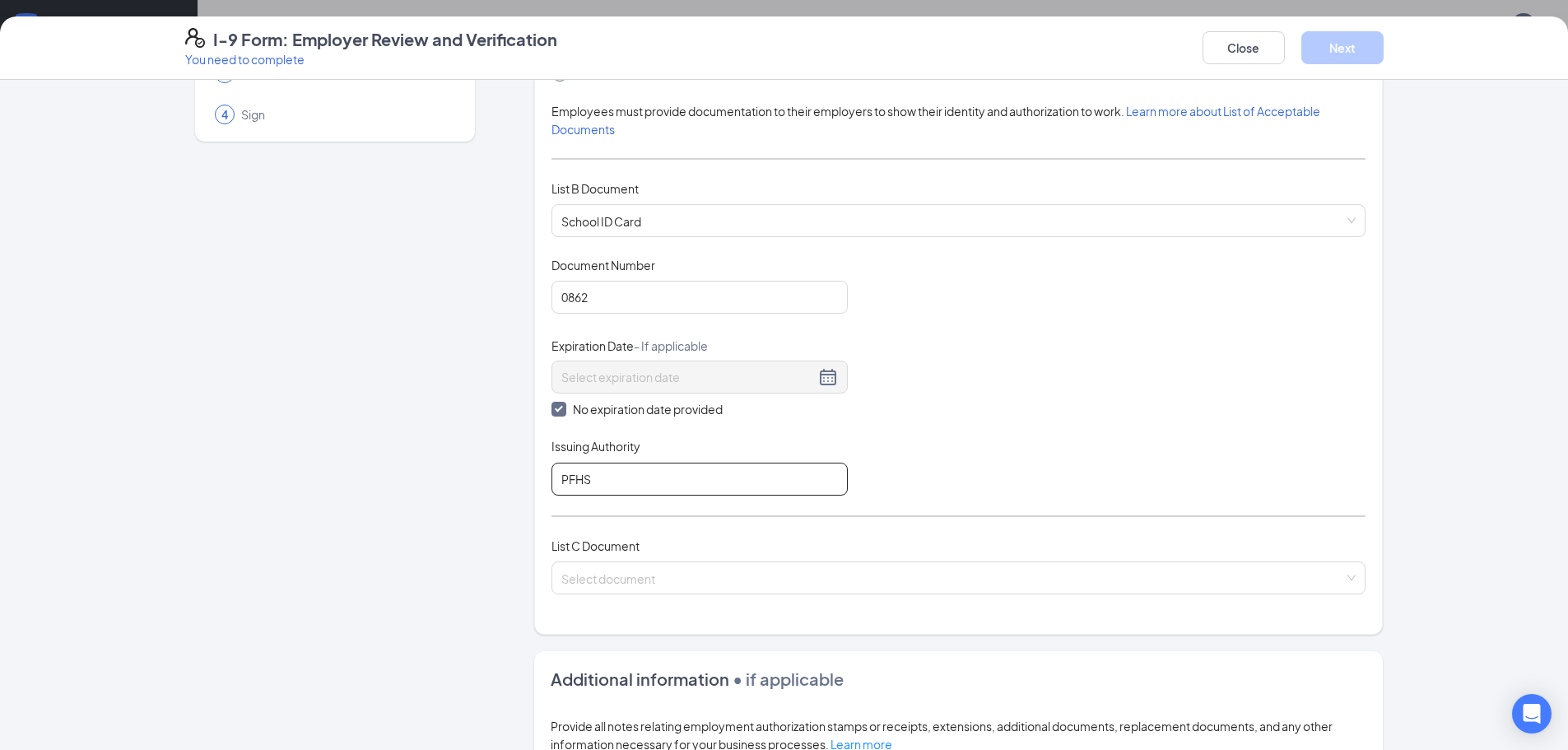
scroll to position [165, 0]
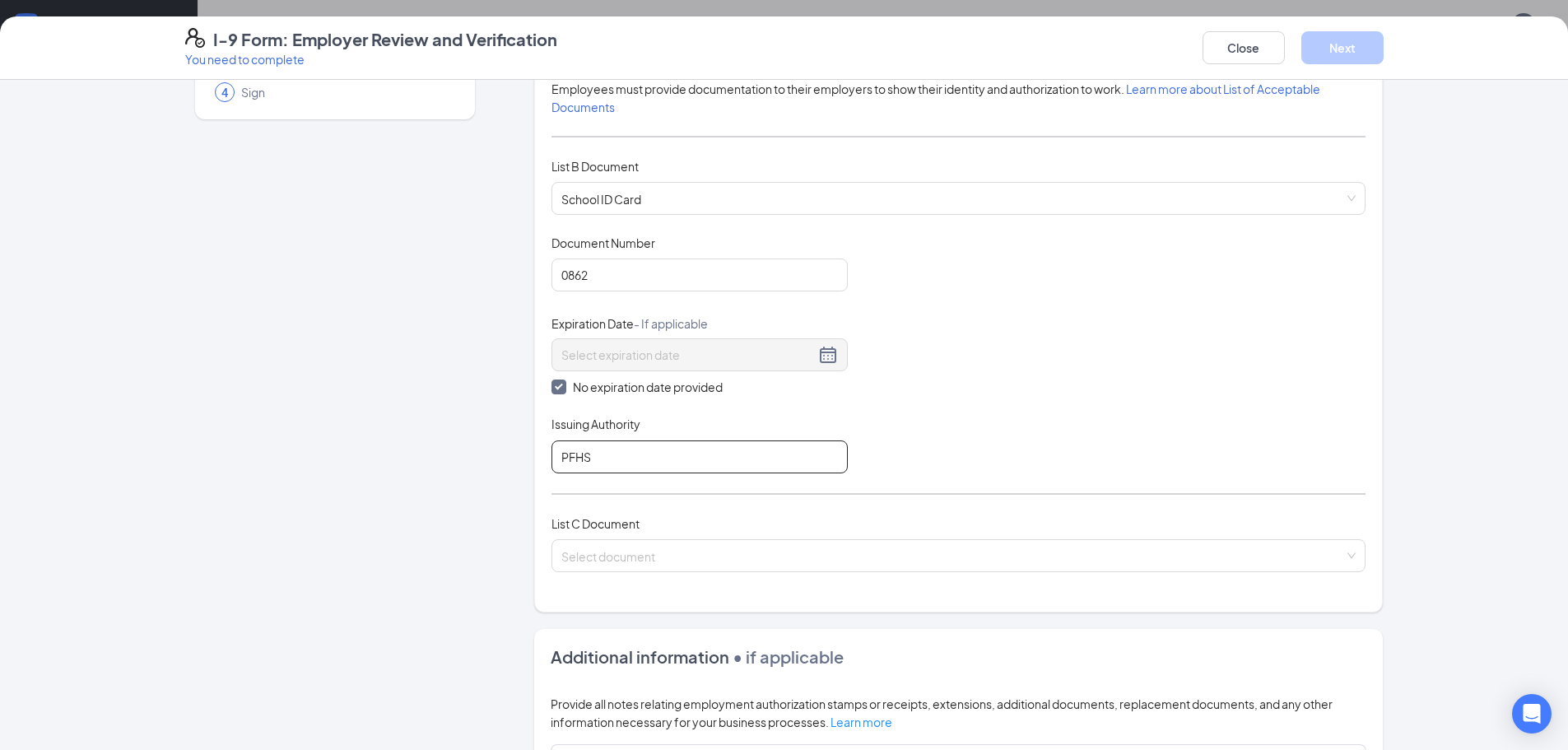
type input "PFHS"
click at [841, 575] on div "List C Document Select document" at bounding box center [958, 552] width 813 height 78
click at [844, 563] on input "search" at bounding box center [952, 551] width 783 height 25
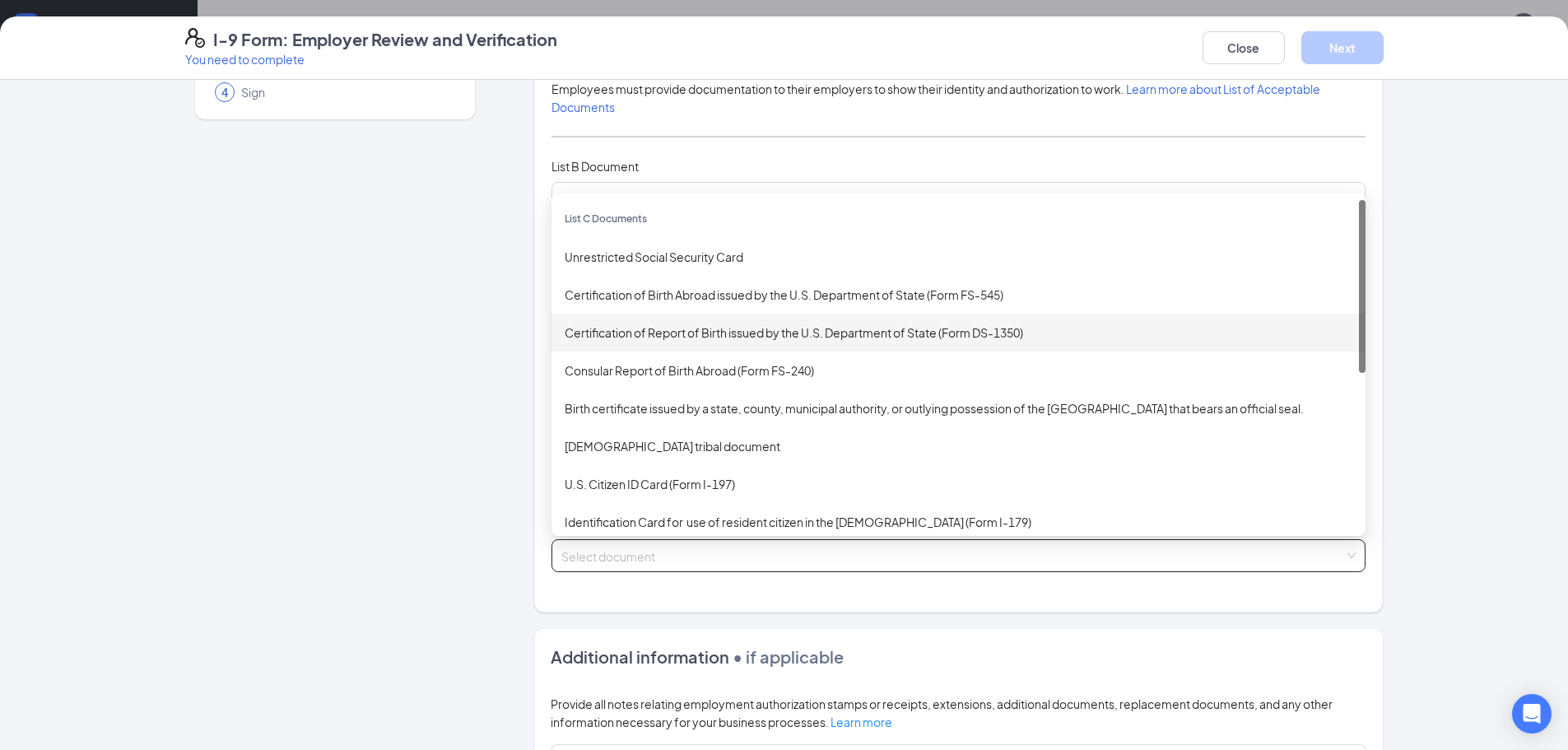
click at [722, 330] on div "Certification of Report of Birth issued by the U.S. Department of State (Form D…" at bounding box center [959, 332] width 788 height 18
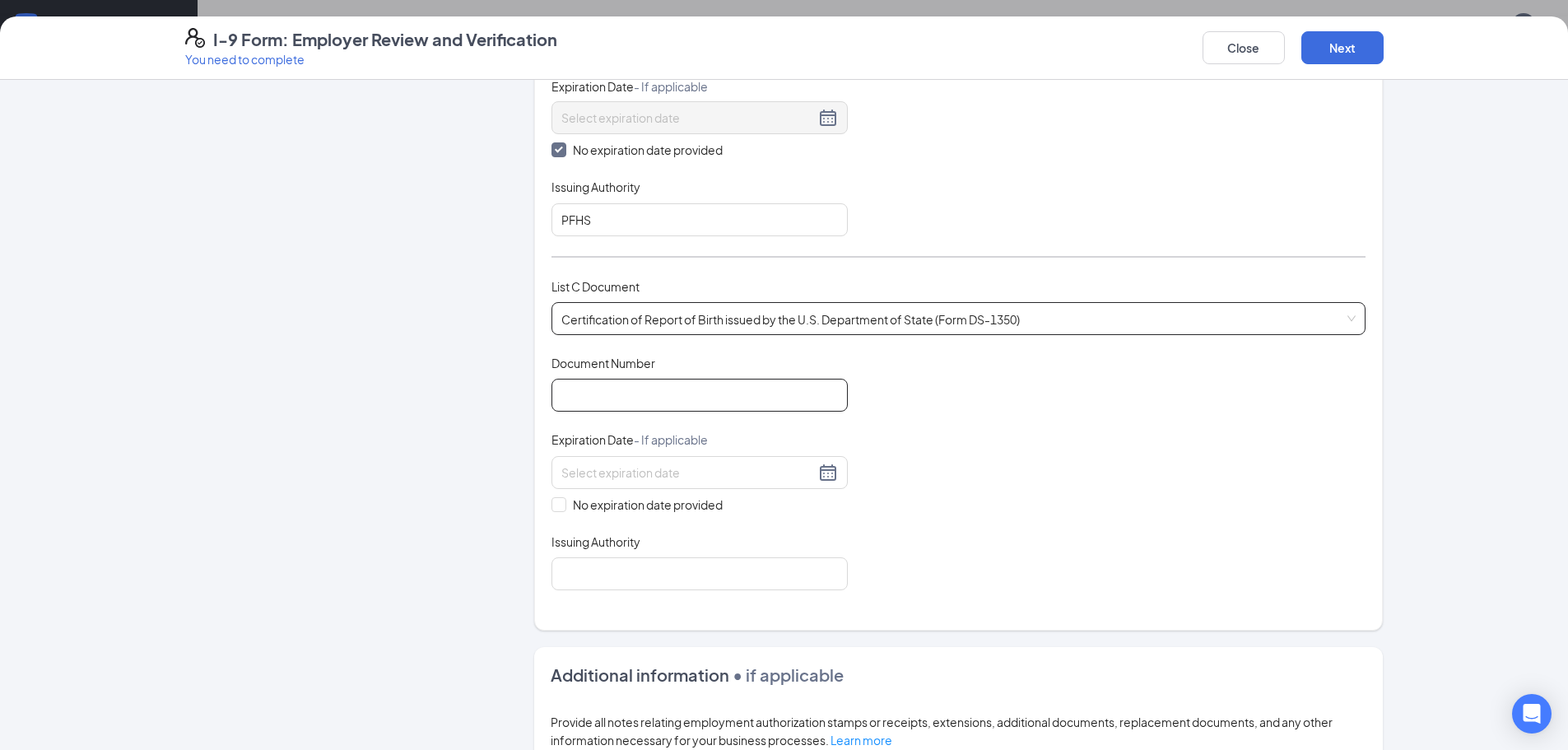
scroll to position [412, 0]
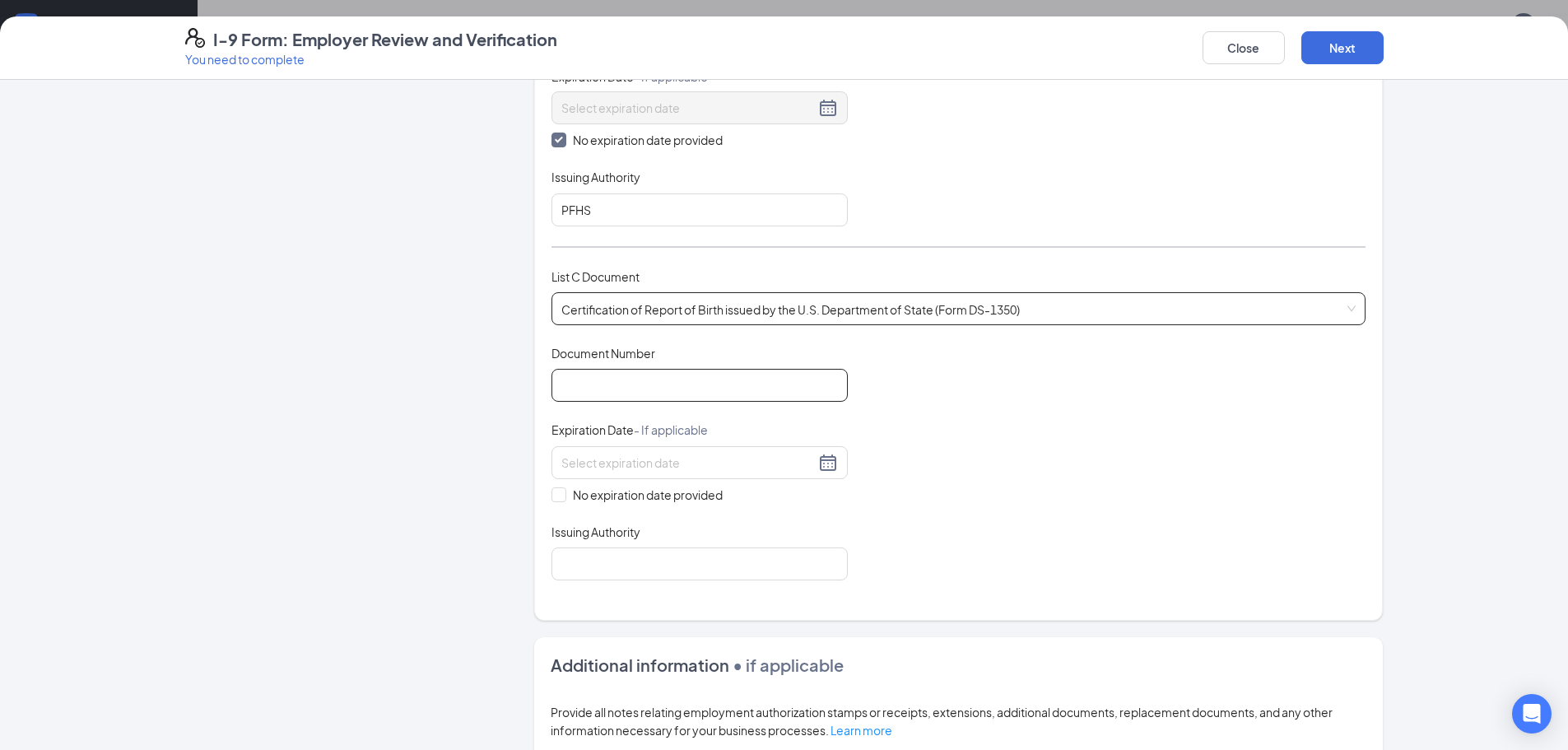
click at [698, 375] on input "Document Number" at bounding box center [700, 385] width 297 height 33
type input "1092009066248"
click at [551, 489] on input "No expiration date provided" at bounding box center [557, 493] width 12 height 12
checkbox input "true"
click at [631, 557] on input "Issuing Authority" at bounding box center [700, 567] width 297 height 33
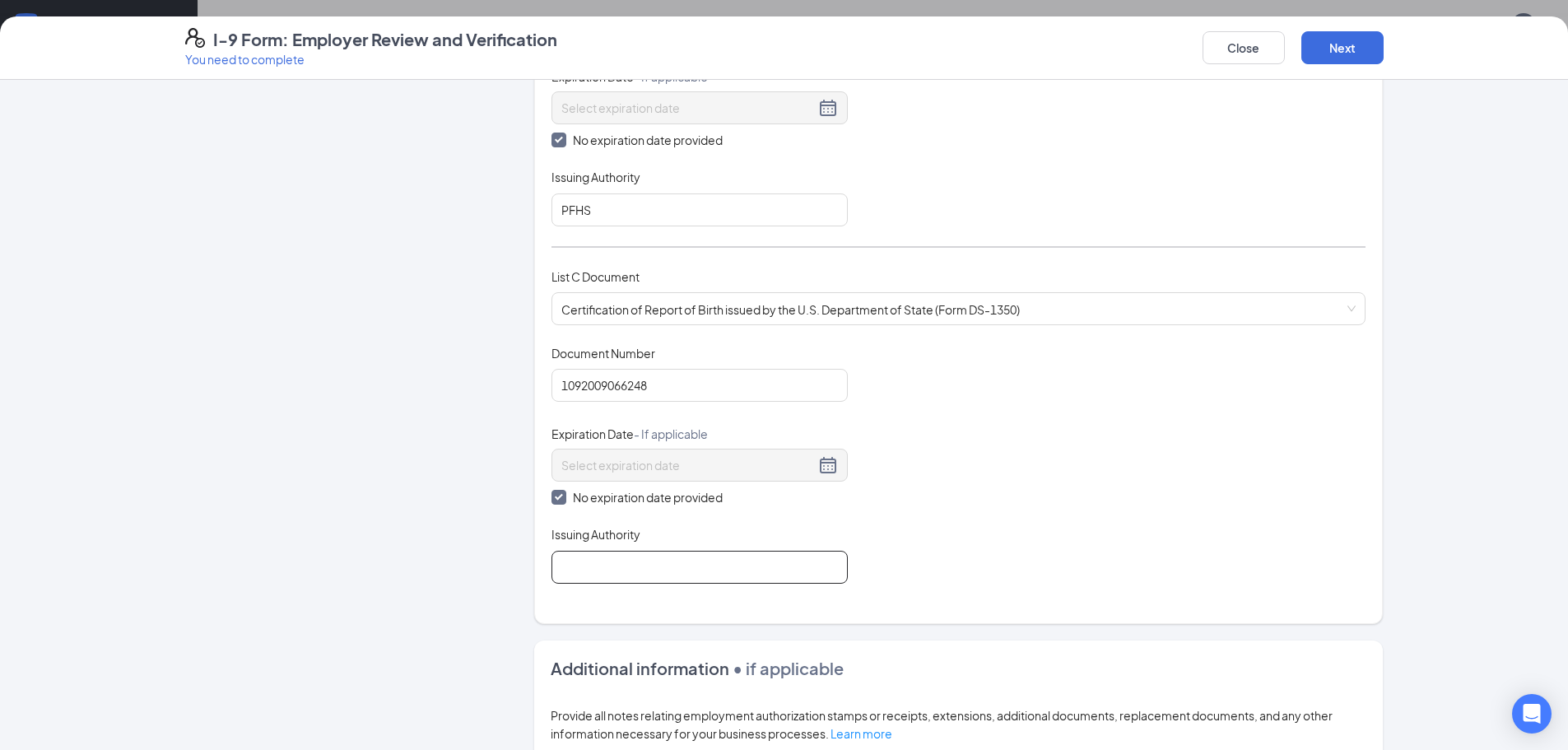
type input "vital statistics"
click at [1343, 51] on button "Next" at bounding box center [1342, 48] width 83 height 33
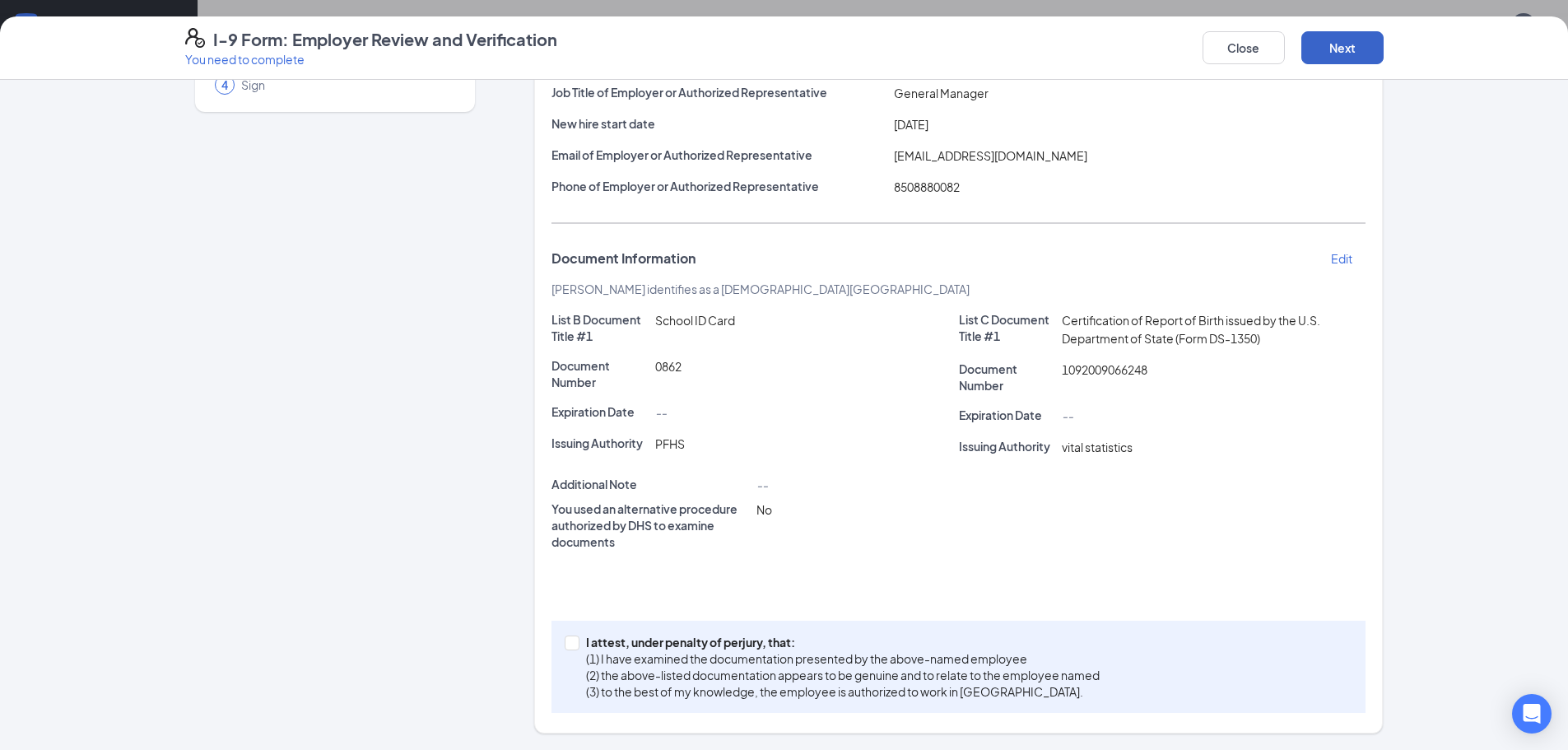
scroll to position [172, 0]
click at [567, 636] on input "I attest, under penalty of [PERSON_NAME], that: (1) I have examined the documen…" at bounding box center [571, 642] width 12 height 12
checkbox input "true"
click at [1365, 44] on button "Next" at bounding box center [1342, 48] width 83 height 33
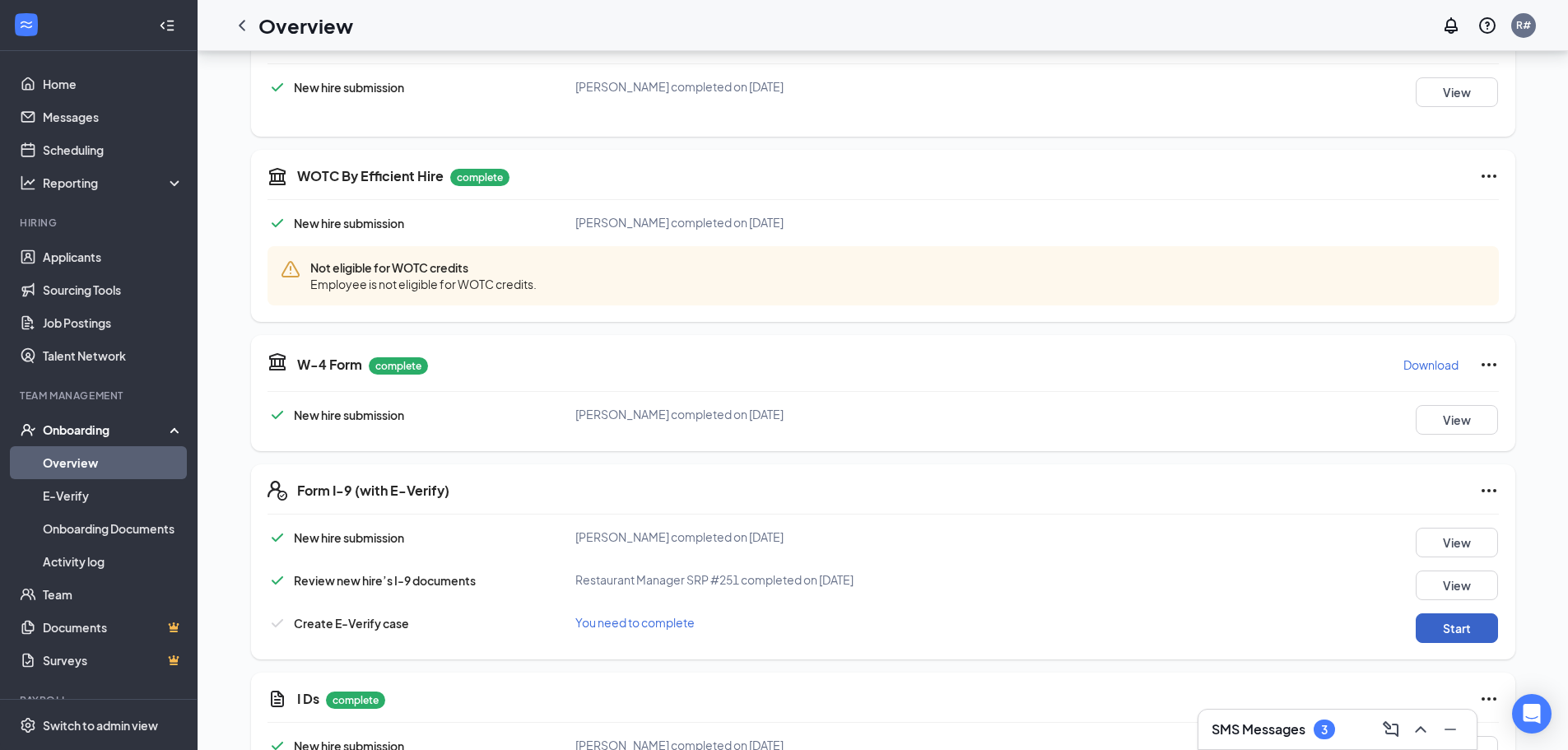
click at [1453, 626] on button "Start" at bounding box center [1457, 628] width 83 height 29
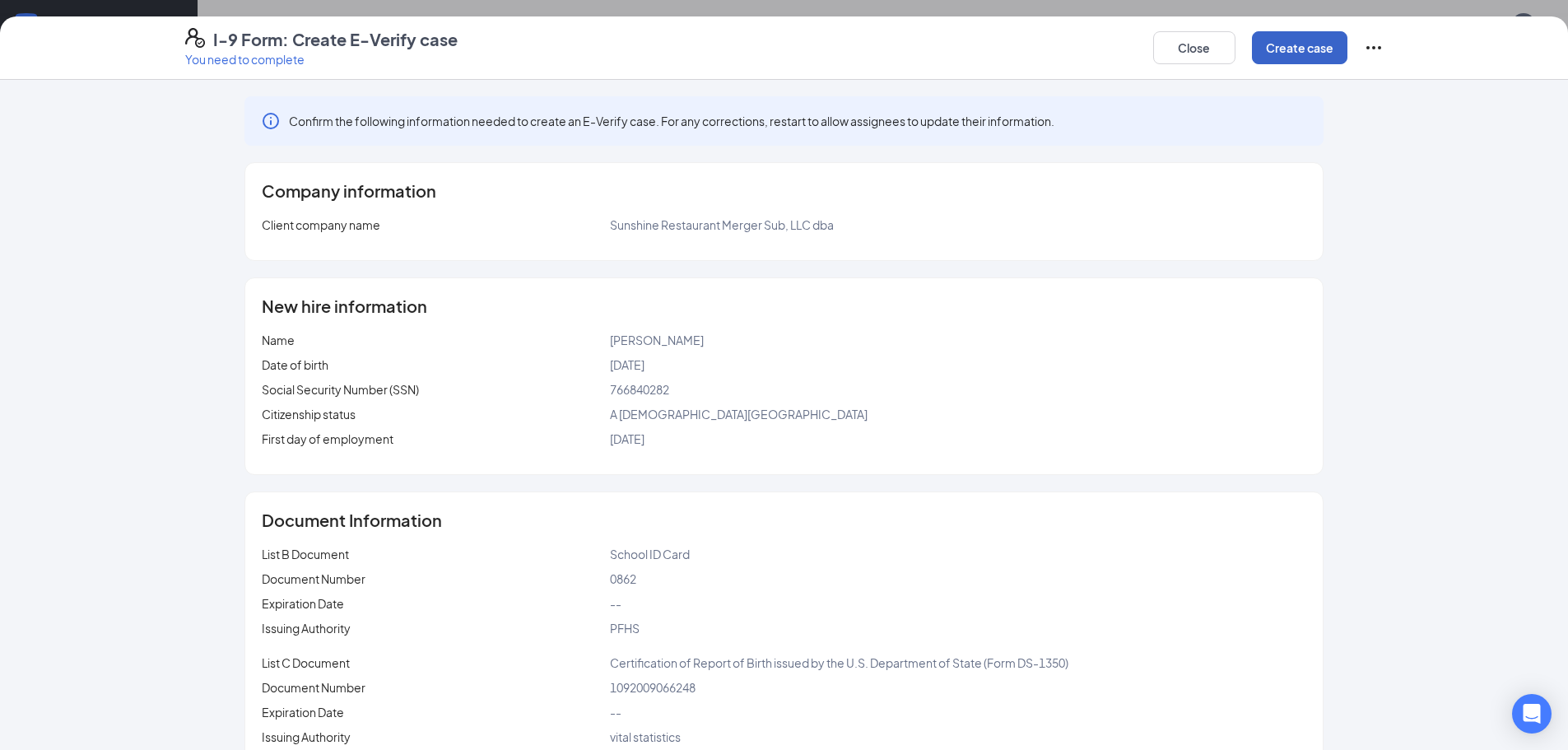
click at [1316, 49] on button "Create case" at bounding box center [1299, 48] width 95 height 33
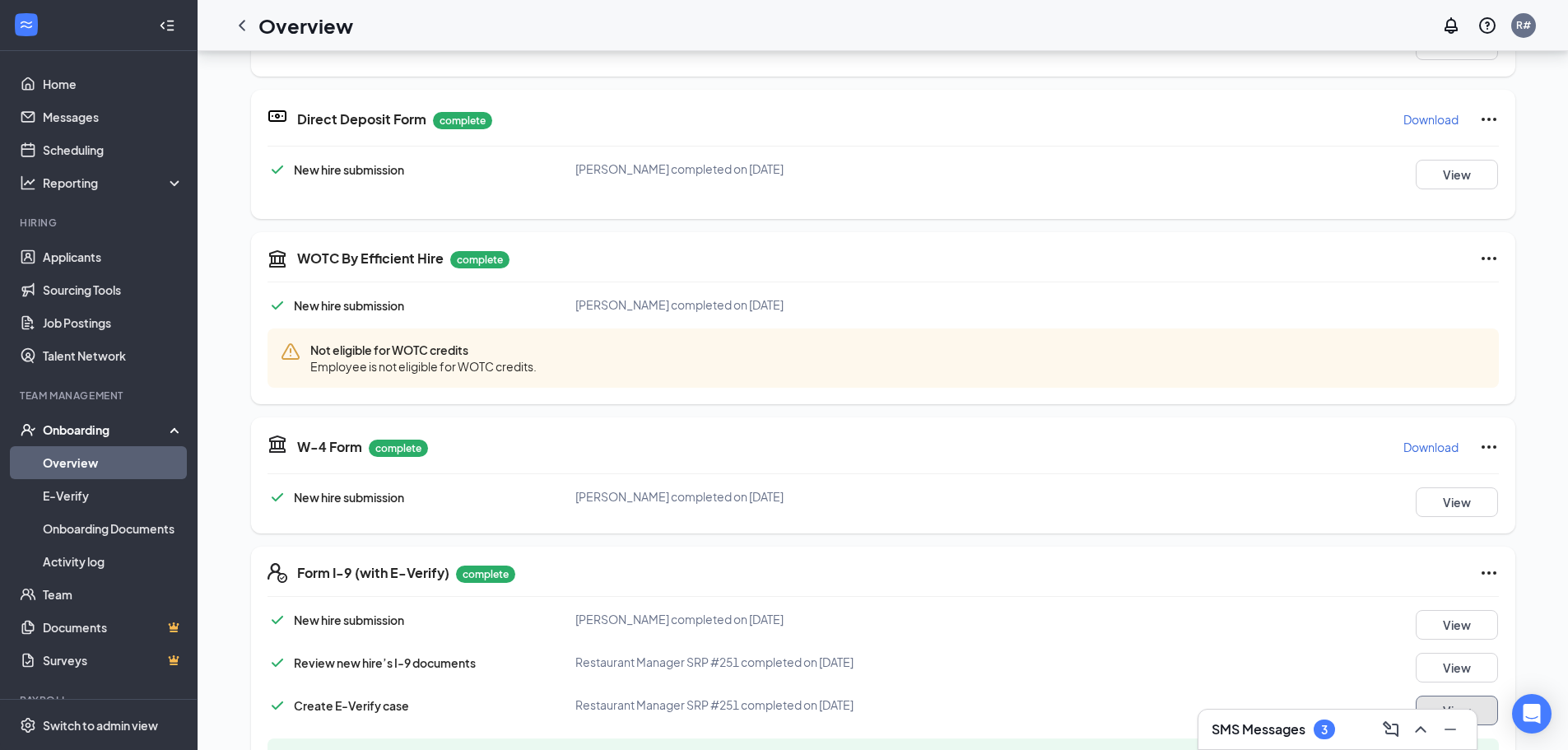
scroll to position [93, 0]
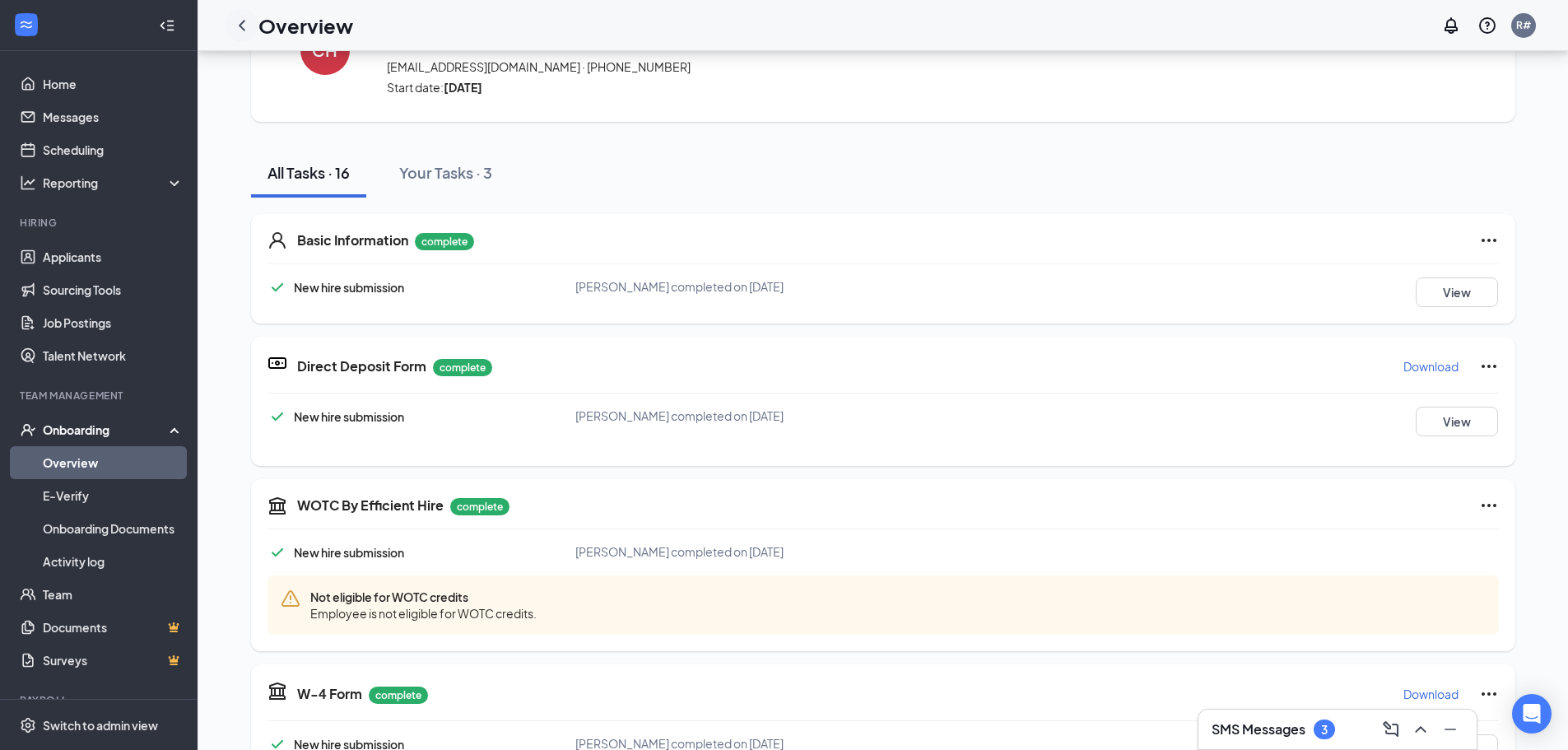
click at [239, 26] on icon "ChevronLeft" at bounding box center [242, 26] width 20 height 20
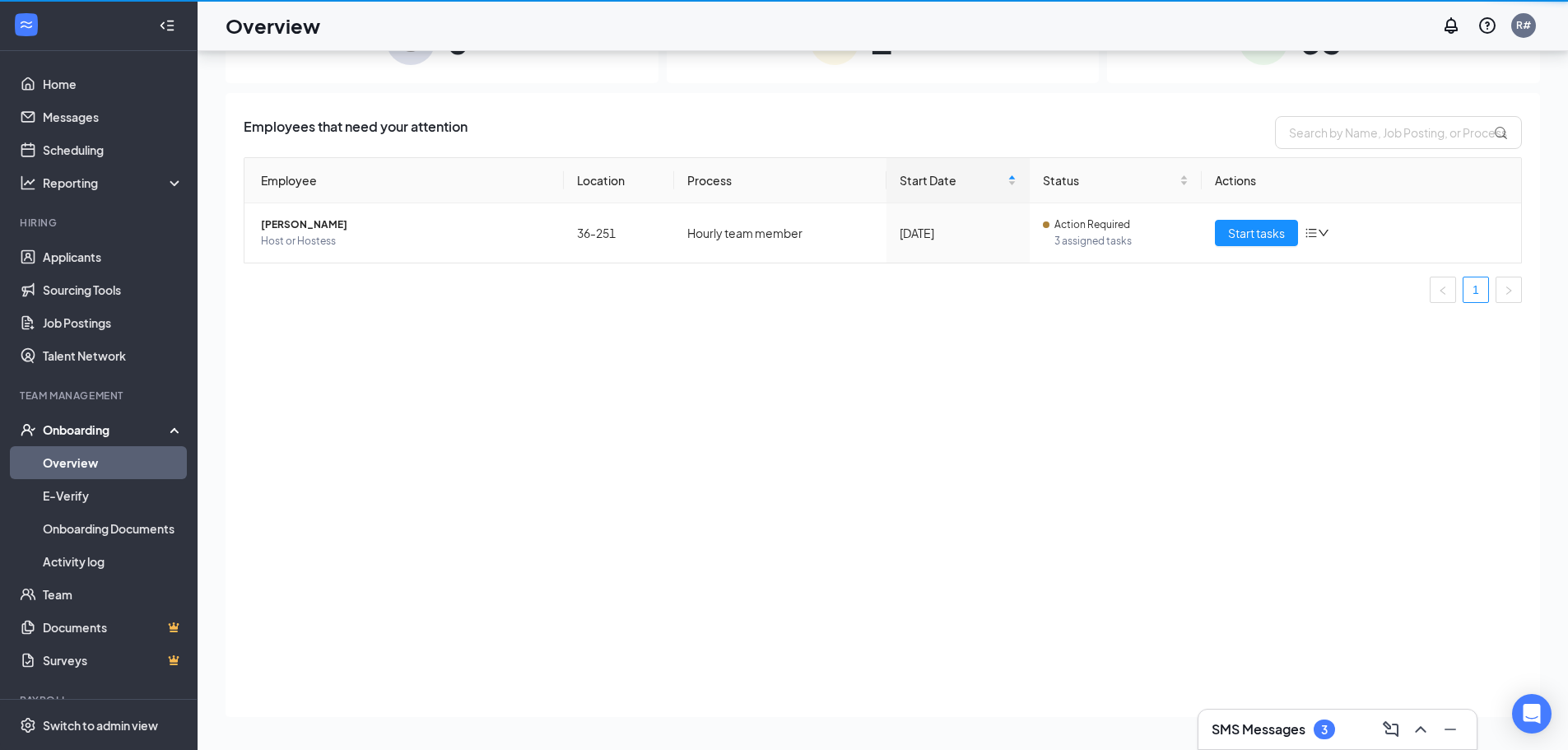
scroll to position [74, 0]
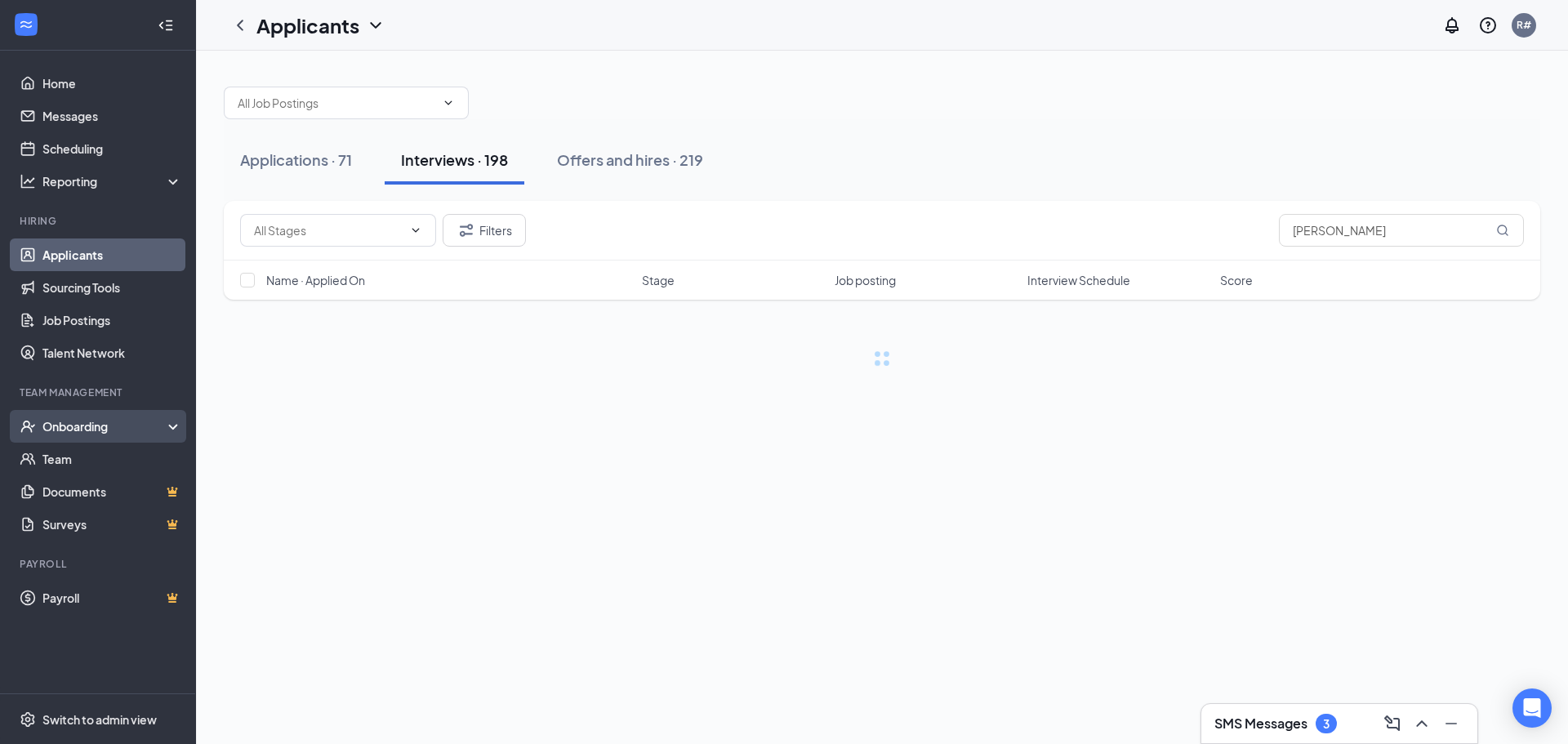
click at [77, 440] on div "Onboarding" at bounding box center [98, 426] width 196 height 33
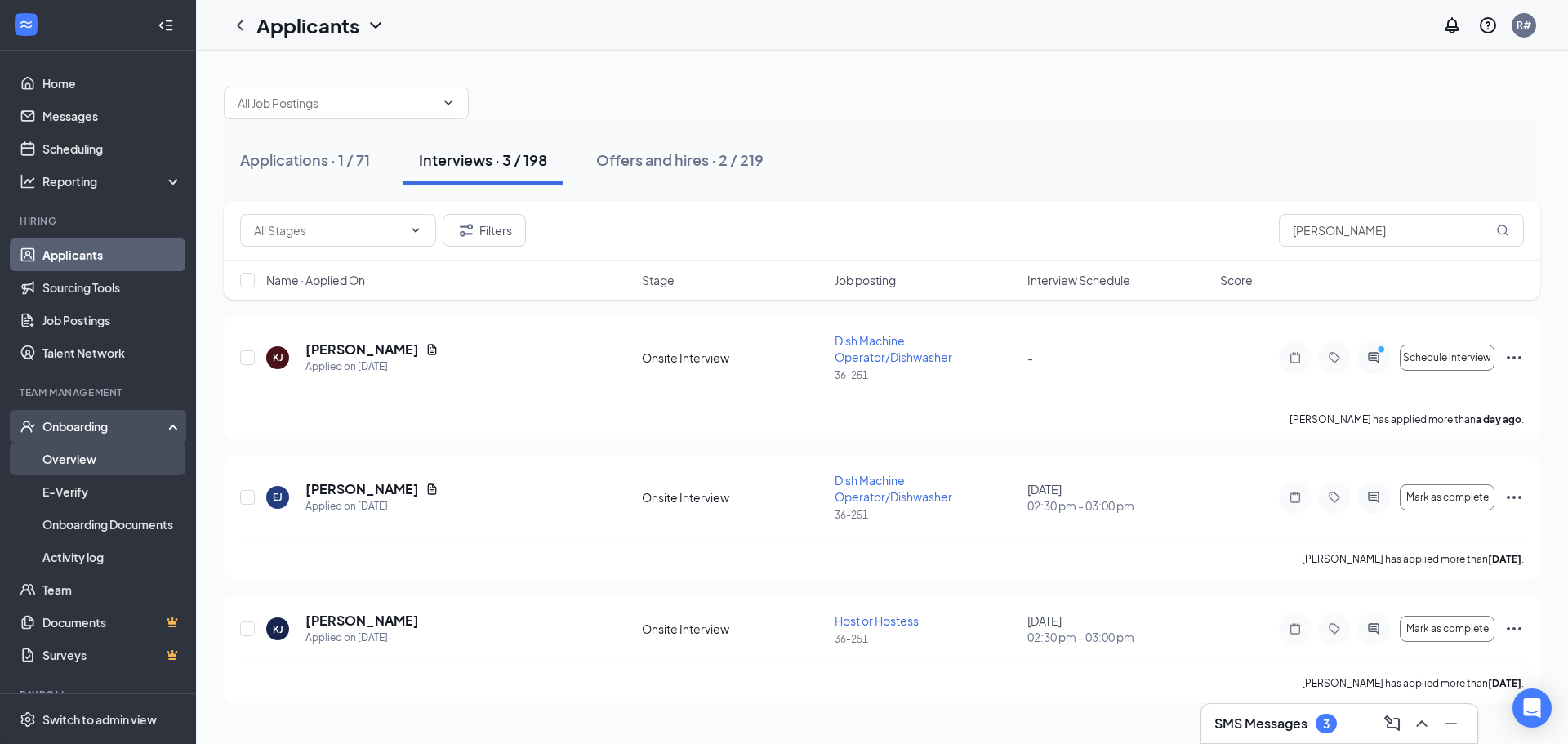
click at [82, 462] on link "Overview" at bounding box center [112, 459] width 139 height 33
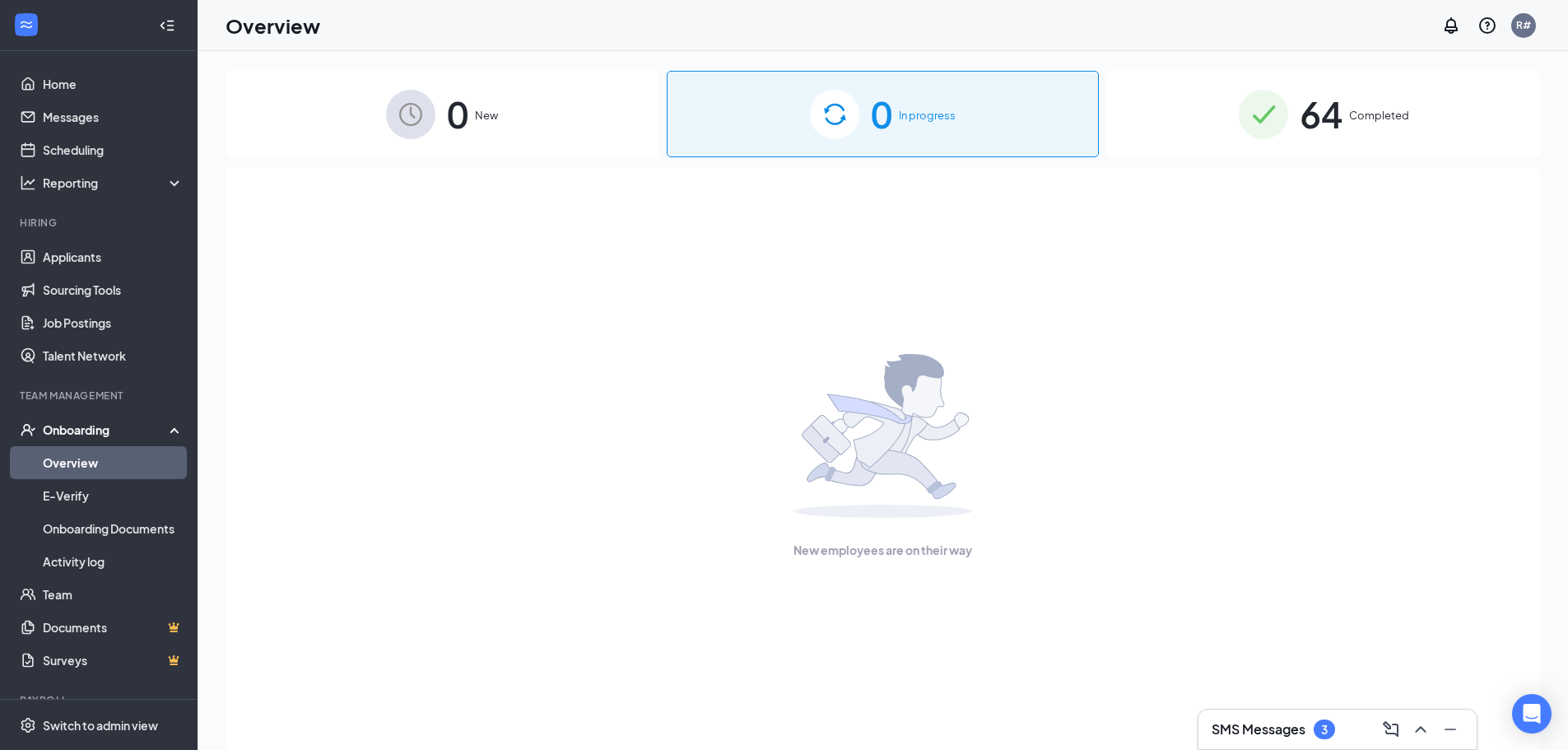
click at [1377, 112] on span "Completed" at bounding box center [1378, 115] width 60 height 17
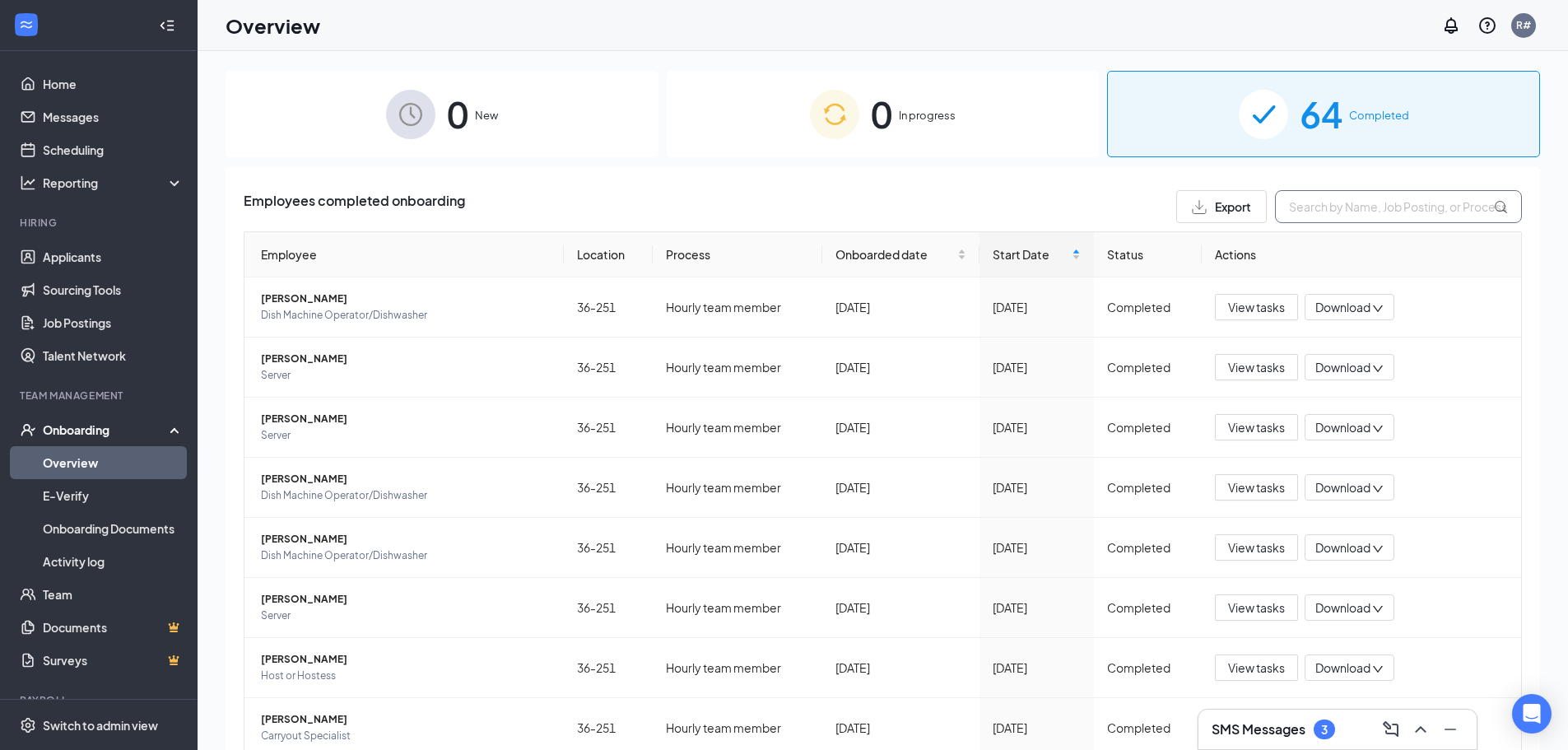
click at [1337, 205] on input "text" at bounding box center [1397, 206] width 247 height 33
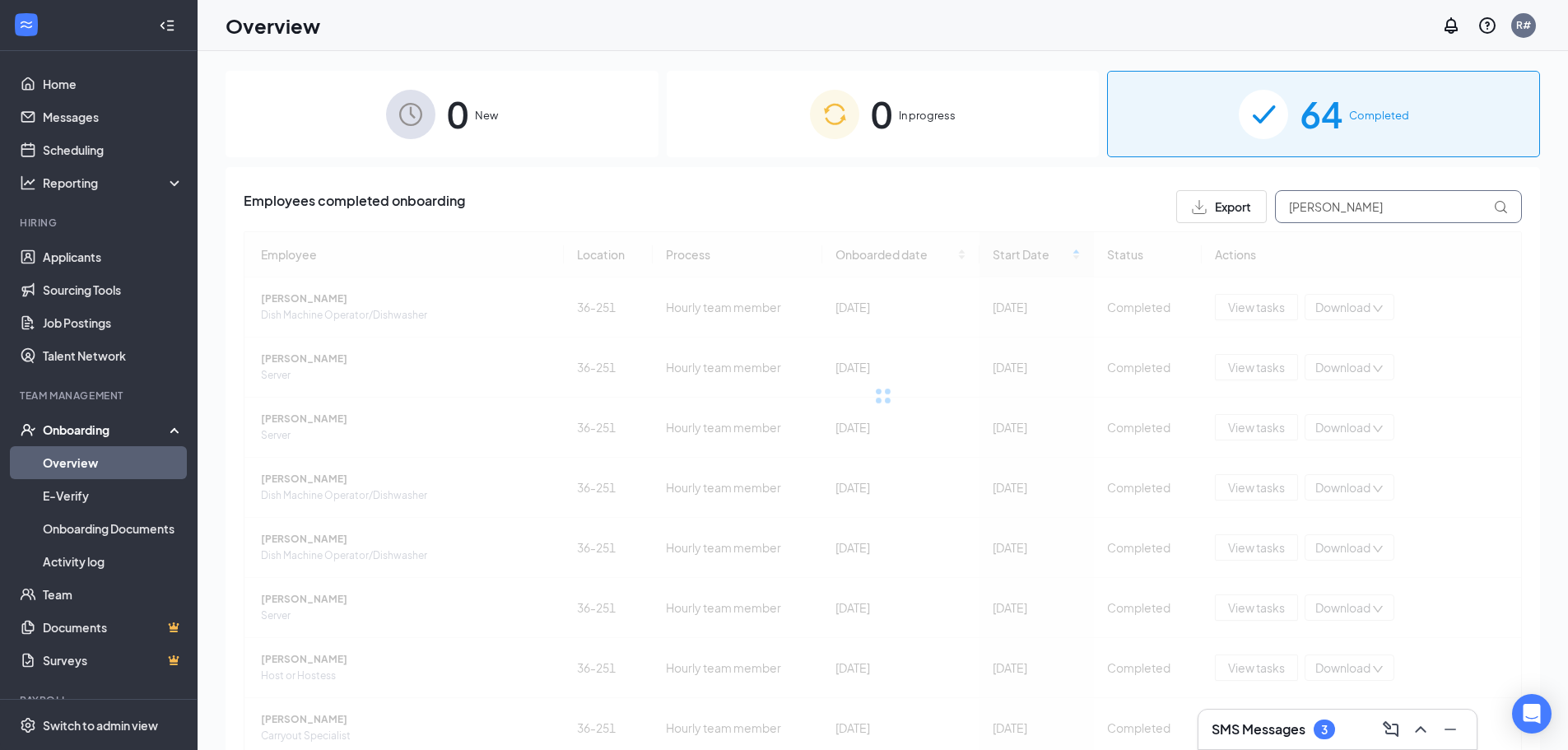
type input "chloe"
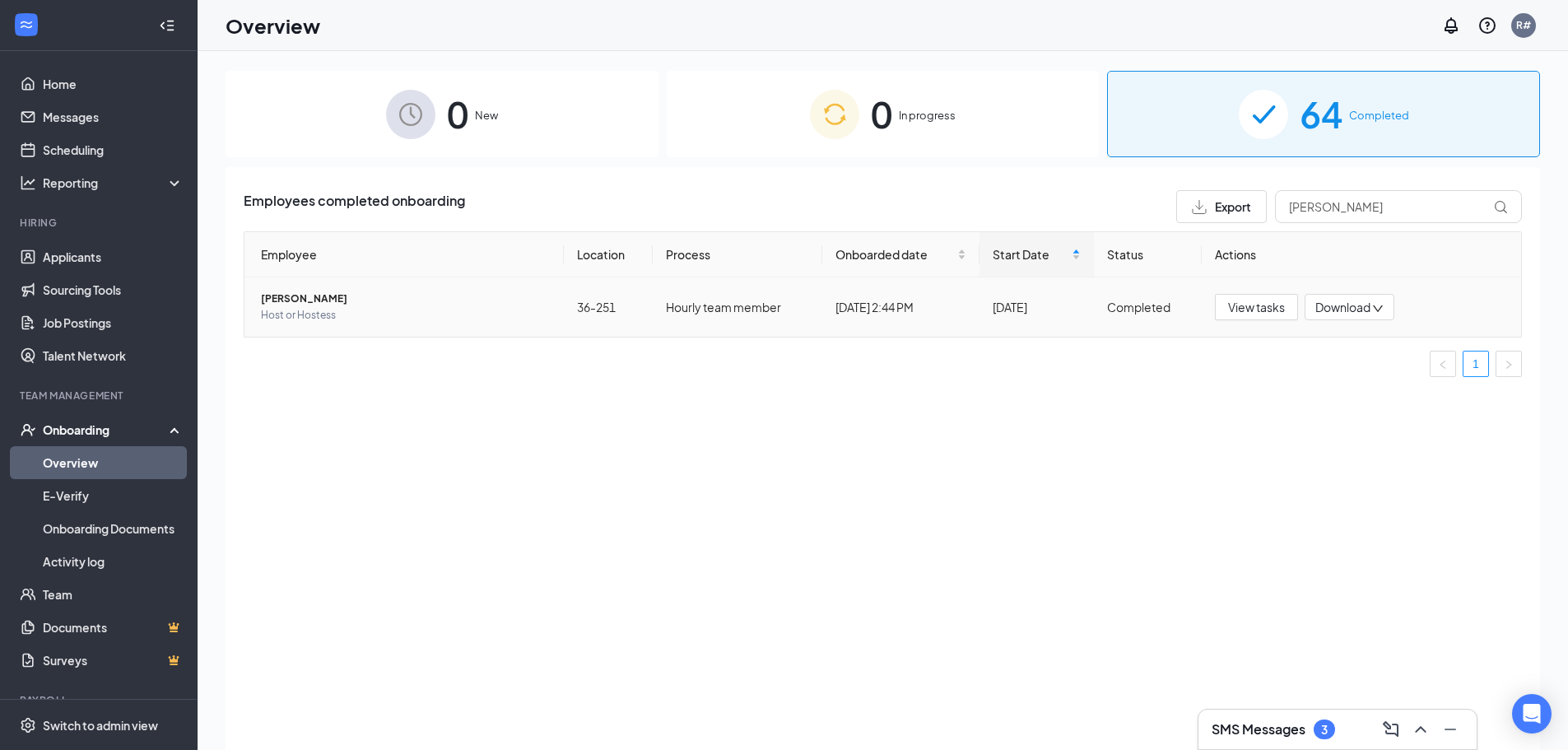
click at [300, 297] on span "[PERSON_NAME]" at bounding box center [406, 299] width 290 height 17
